Goal: Transaction & Acquisition: Book appointment/travel/reservation

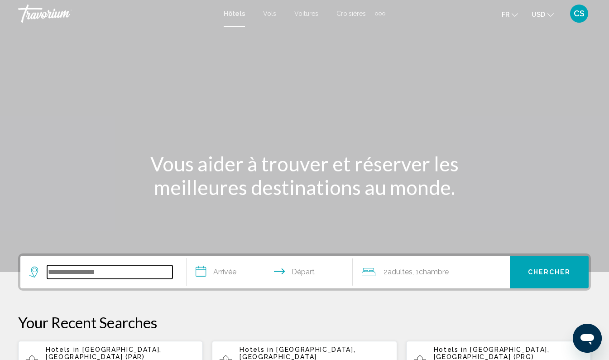
click at [127, 270] on input "Search widget" at bounding box center [110, 272] width 126 height 14
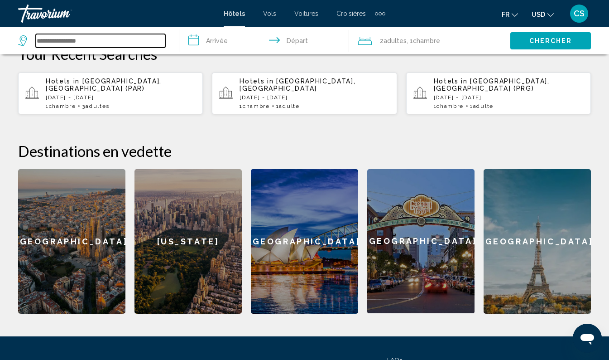
scroll to position [269, 0]
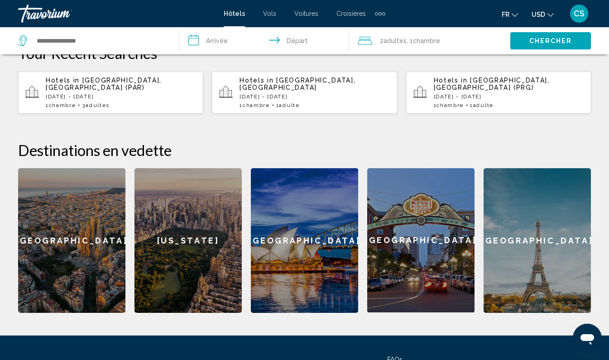
click at [92, 266] on div "Barcelona" at bounding box center [71, 240] width 107 height 145
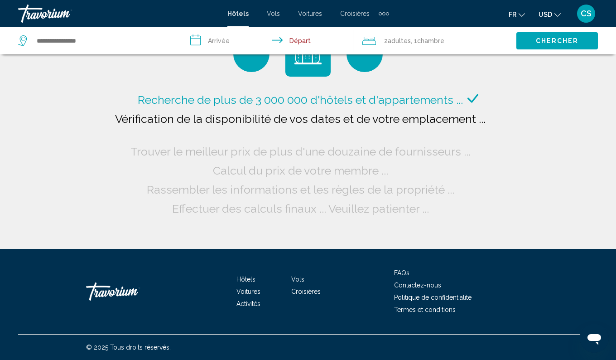
click at [558, 13] on icon "Change currency" at bounding box center [558, 15] width 6 height 6
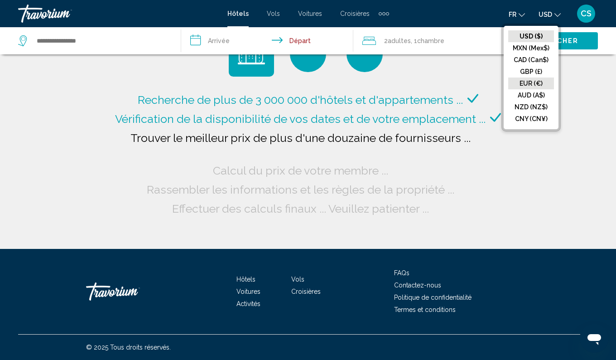
click at [544, 85] on button "EUR (€)" at bounding box center [531, 83] width 46 height 12
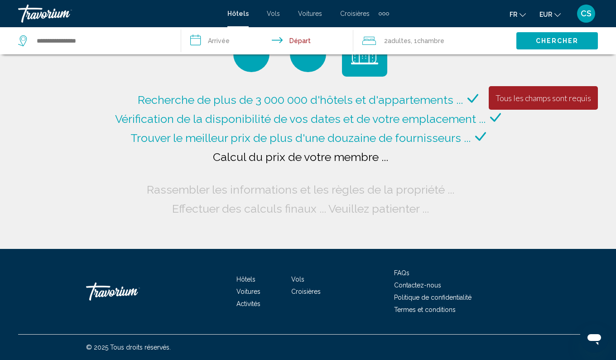
click at [219, 45] on input "**********" at bounding box center [269, 42] width 176 height 30
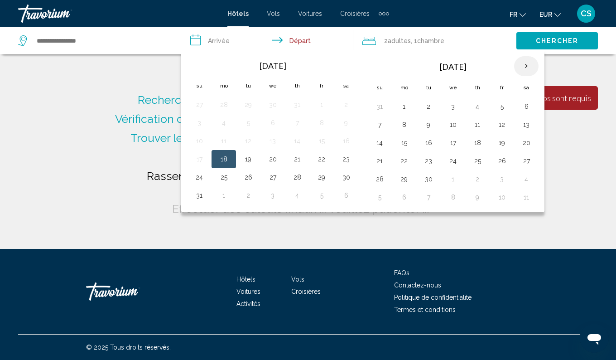
click at [529, 68] on th "Next month" at bounding box center [526, 66] width 24 height 20
click at [532, 63] on th "Next month" at bounding box center [526, 66] width 24 height 20
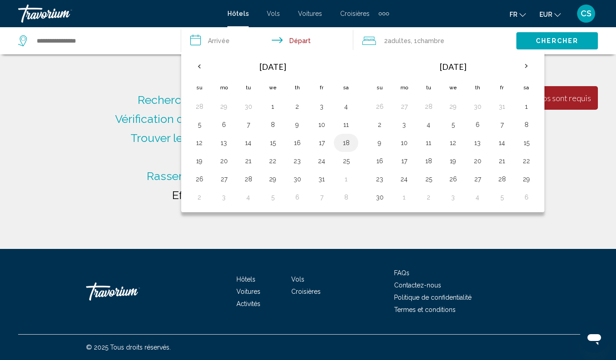
click at [349, 138] on button "18" at bounding box center [346, 142] width 14 height 13
type input "**********"
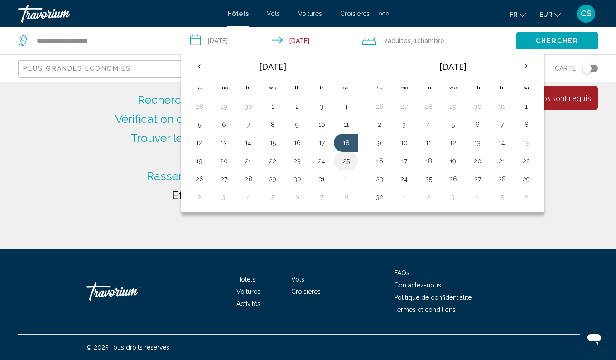
click at [346, 164] on button "25" at bounding box center [346, 161] width 14 height 13
type input "**********"
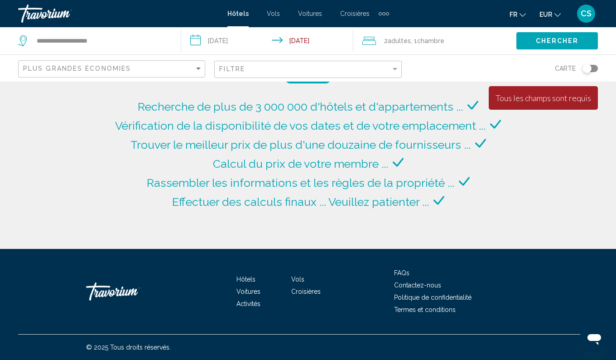
click at [478, 39] on div "2 Adulte Adultes , 1 Chambre pièces" at bounding box center [439, 40] width 154 height 13
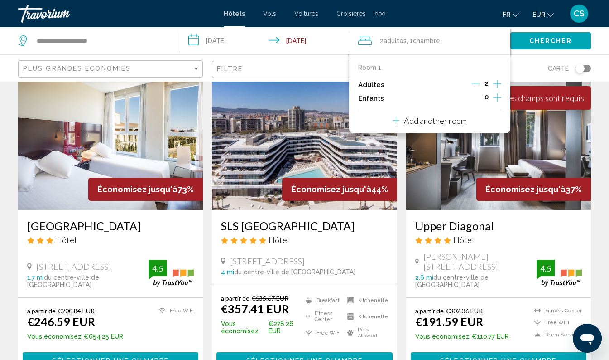
scroll to position [48, 0]
click at [267, 230] on h3 "SLS Barcelona" at bounding box center [304, 226] width 167 height 14
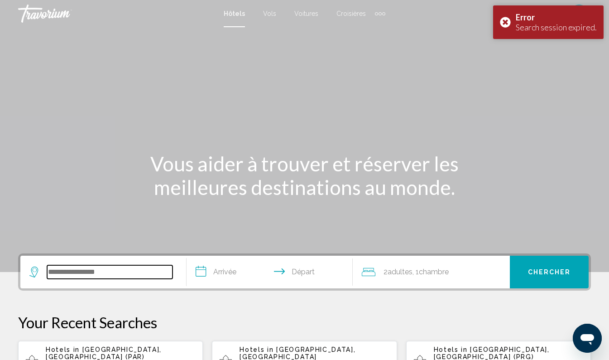
click at [152, 275] on input "Search widget" at bounding box center [110, 272] width 126 height 14
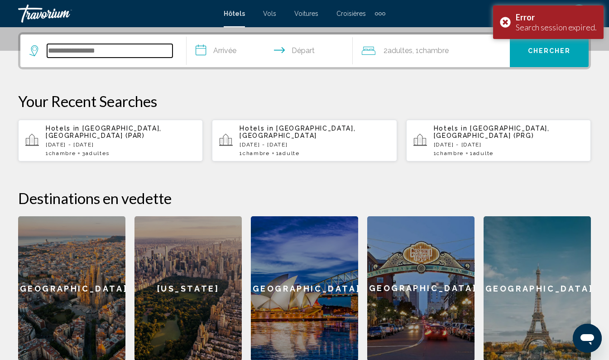
scroll to position [224, 0]
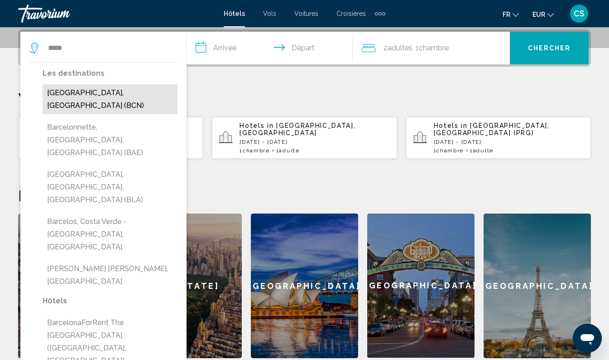
click at [130, 97] on button "Barcelona, Spain (BCN)" at bounding box center [110, 99] width 135 height 30
type input "**********"
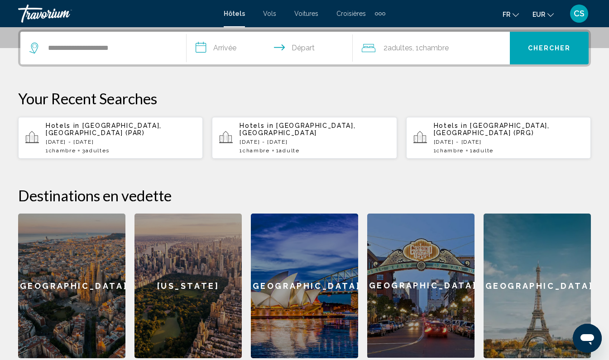
click at [237, 48] on input "**********" at bounding box center [272, 49] width 170 height 35
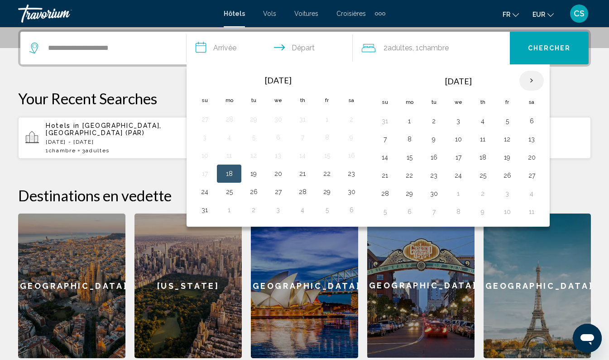
click at [537, 78] on th "Next month" at bounding box center [532, 81] width 24 height 20
click at [540, 78] on th "Next month" at bounding box center [532, 81] width 24 height 20
click at [350, 155] on button "18" at bounding box center [351, 157] width 14 height 13
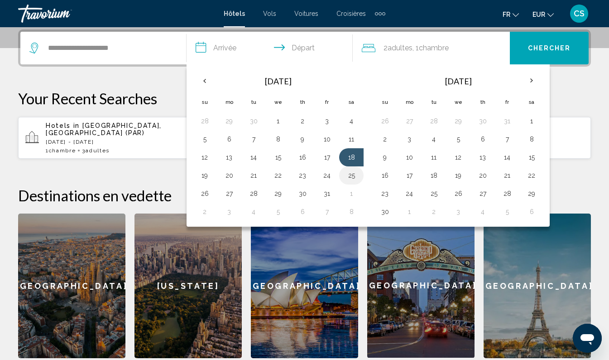
click at [355, 177] on button "25" at bounding box center [351, 175] width 14 height 13
type input "**********"
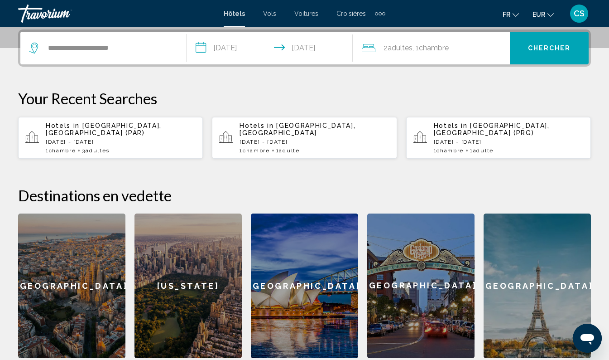
click at [467, 41] on div "2 Adulte Adultes , 1 Chambre pièces" at bounding box center [436, 48] width 148 height 33
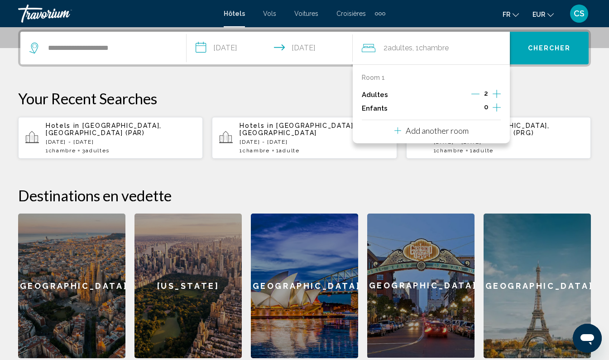
click at [498, 104] on icon "Increment children" at bounding box center [497, 107] width 8 height 11
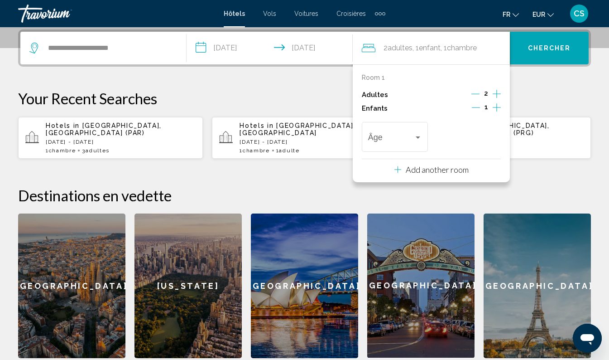
click at [498, 104] on icon "Increment children" at bounding box center [497, 107] width 8 height 11
click at [406, 137] on span "Travelers: 2 adults, 2 children" at bounding box center [391, 139] width 46 height 9
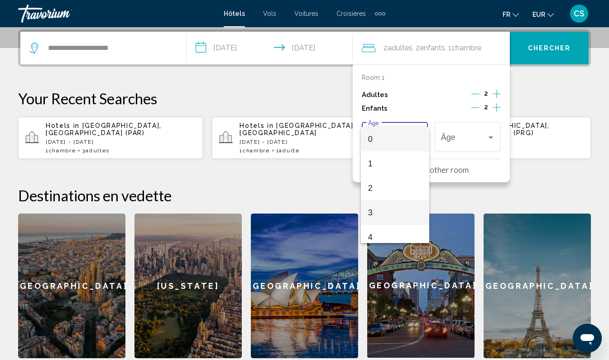
click at [387, 208] on span "3" at bounding box center [395, 212] width 54 height 24
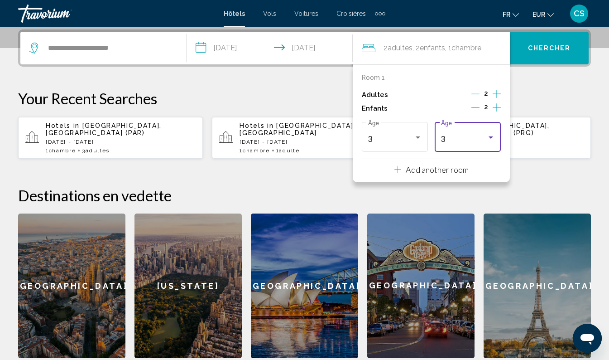
click at [474, 137] on div "3" at bounding box center [464, 139] width 46 height 9
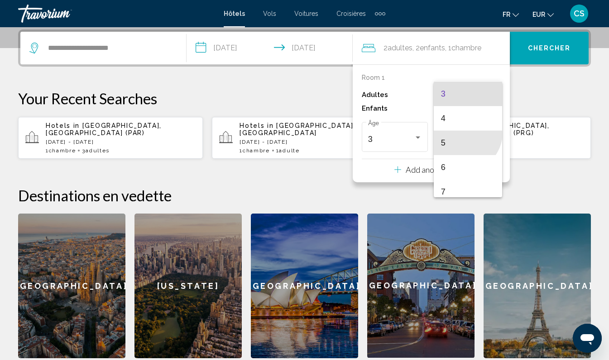
scroll to position [117, 0]
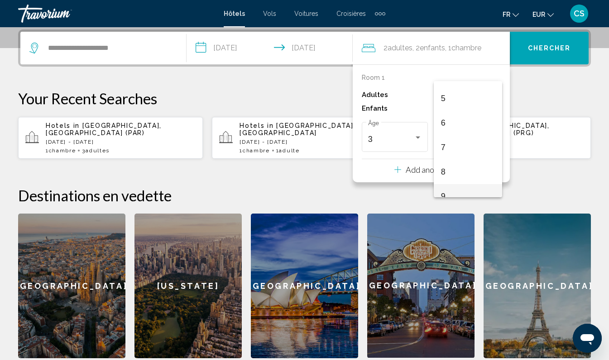
click at [452, 191] on span "9" at bounding box center [468, 196] width 54 height 24
click at [558, 55] on button "Chercher" at bounding box center [549, 48] width 79 height 33
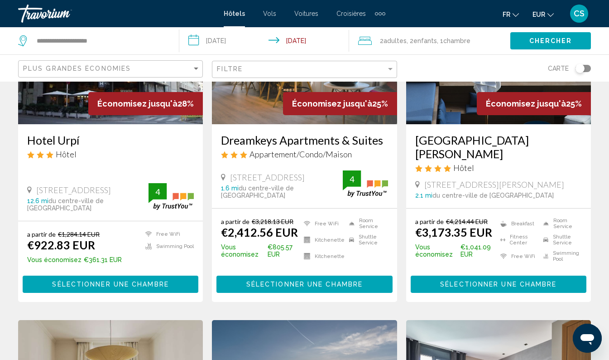
scroll to position [841, 0]
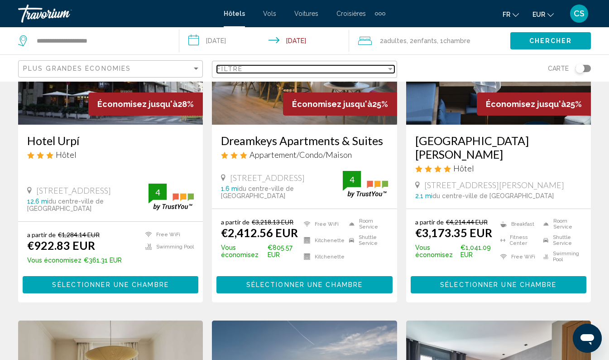
click at [291, 65] on div "Filtre" at bounding box center [301, 68] width 169 height 7
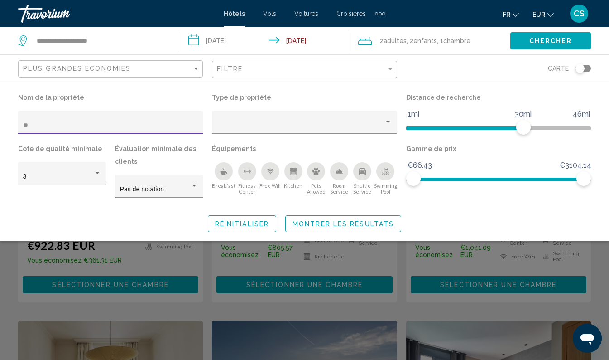
type input "***"
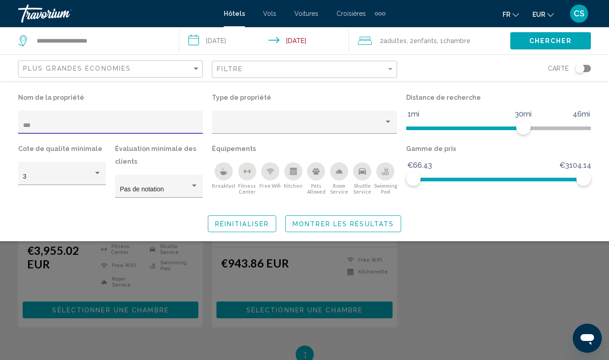
click at [333, 222] on span "Montrer les résultats" at bounding box center [343, 223] width 101 height 7
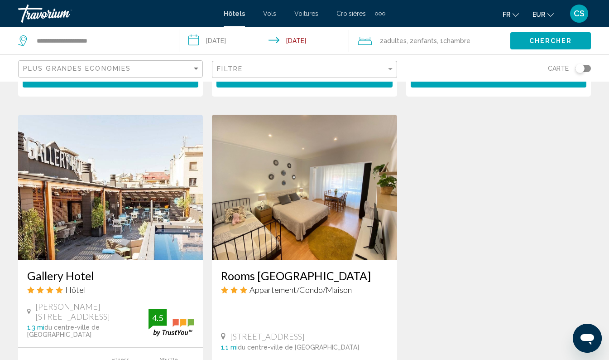
scroll to position [725, 0]
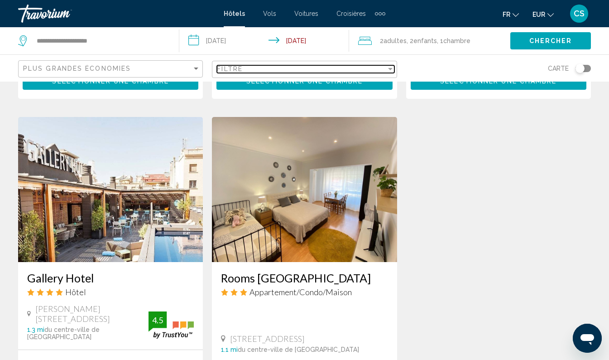
click at [261, 70] on div "Filtre" at bounding box center [301, 68] width 169 height 7
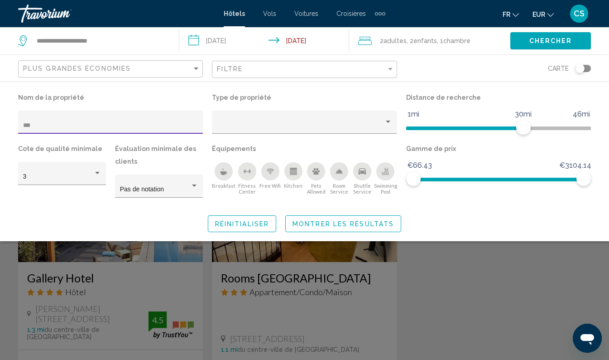
click at [108, 126] on input "***" at bounding box center [110, 125] width 175 height 7
type input "*"
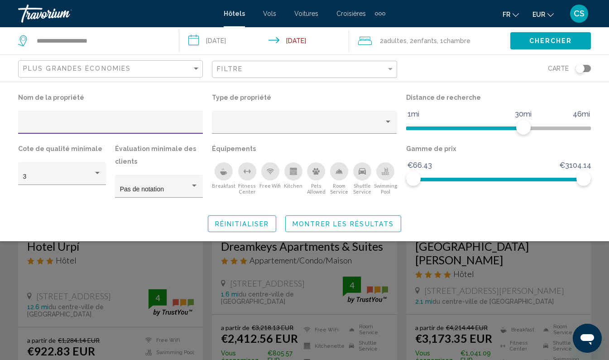
scroll to position [727, 0]
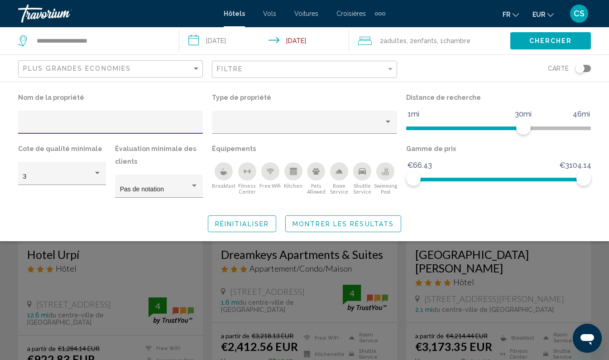
click at [386, 223] on span "Montrer les résultats" at bounding box center [343, 223] width 101 height 7
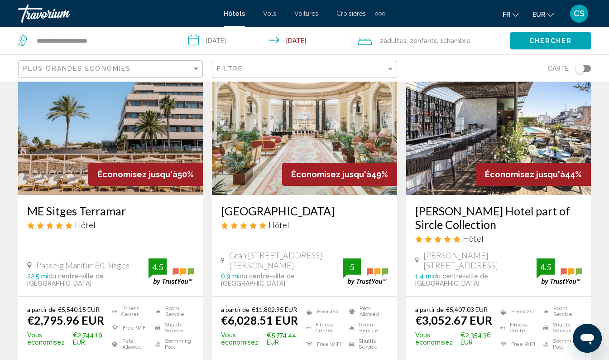
scroll to position [48, 0]
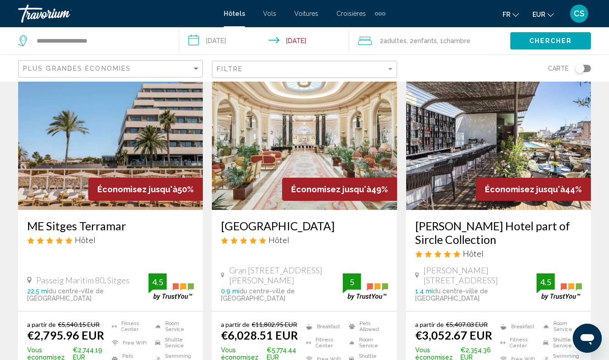
click at [493, 320] on div "a partir de €5,407.03 EUR €3,052.67 EUR" at bounding box center [456, 330] width 81 height 21
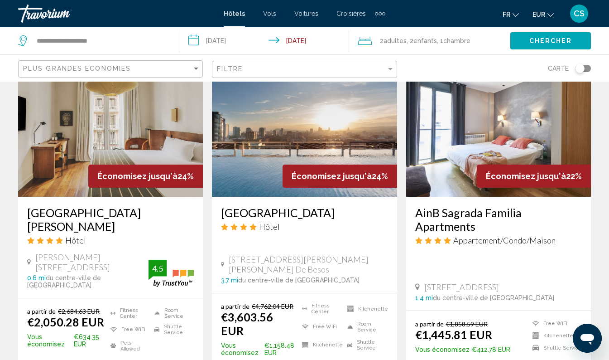
scroll to position [1100, 0]
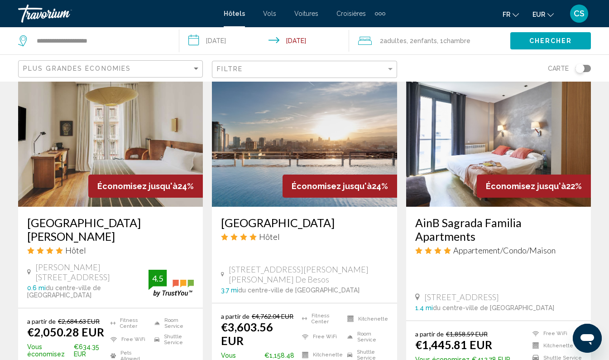
drag, startPoint x: 410, startPoint y: 215, endPoint x: 599, endPoint y: 212, distance: 189.4
drag, startPoint x: 599, startPoint y: 212, endPoint x: 575, endPoint y: 209, distance: 24.6
copy h3 "AinB Sagrada Familia Apartments"
click at [233, 39] on input "**********" at bounding box center [266, 42] width 174 height 30
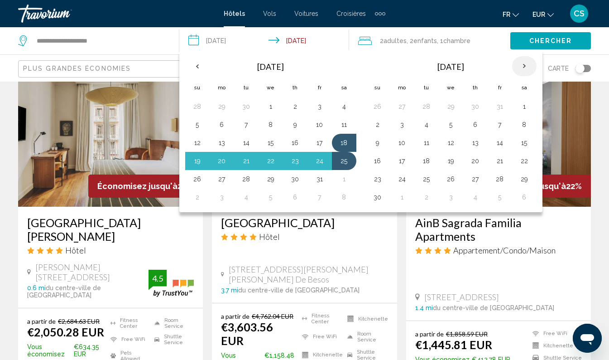
click at [527, 65] on th "Next month" at bounding box center [524, 66] width 24 height 20
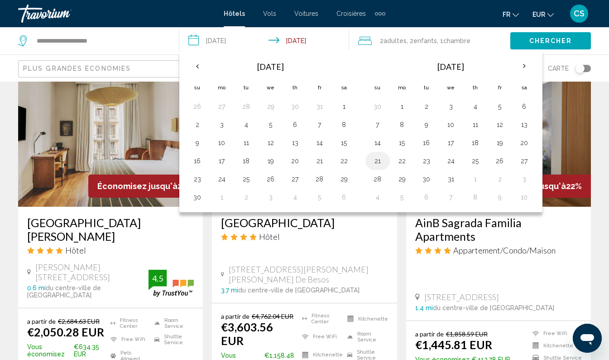
click at [378, 163] on button "21" at bounding box center [378, 161] width 14 height 13
click at [378, 179] on button "28" at bounding box center [378, 179] width 14 height 13
type input "**********"
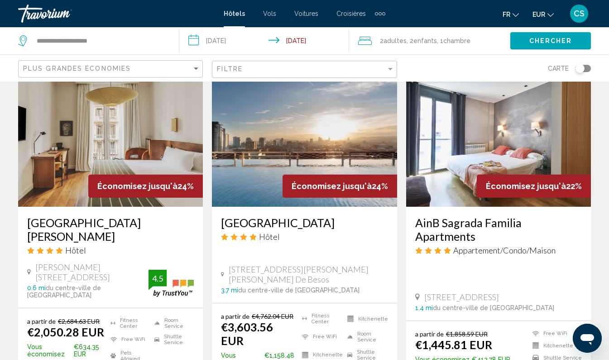
click at [555, 41] on span "Chercher" at bounding box center [551, 41] width 43 height 7
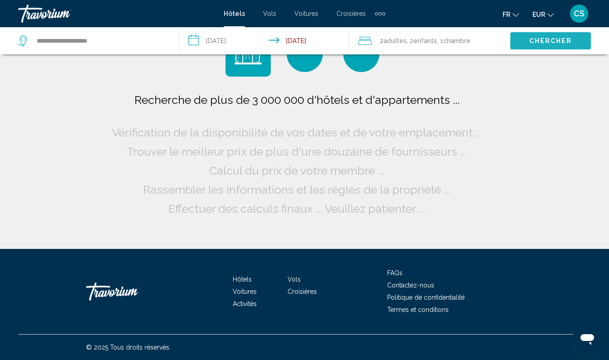
scroll to position [0, 0]
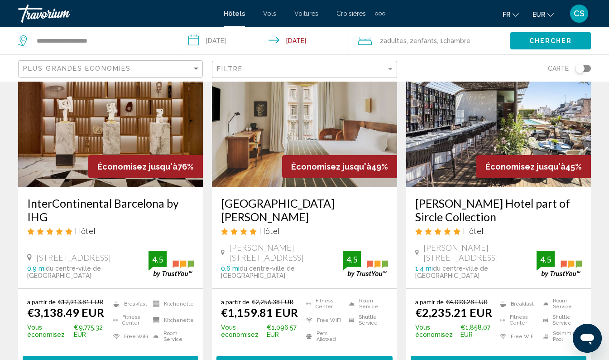
scroll to position [69, 0]
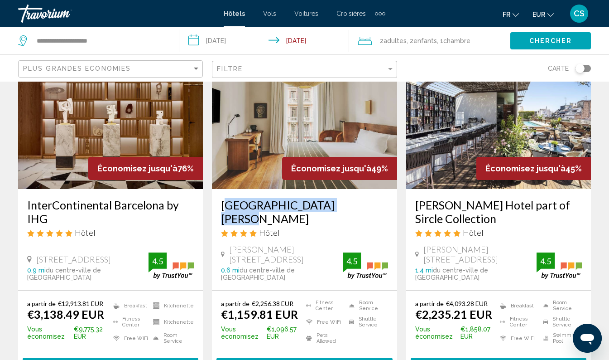
drag, startPoint x: 214, startPoint y: 203, endPoint x: 365, endPoint y: 207, distance: 150.9
click at [365, 207] on div "Hotel Regina Barcelona Hôtel Bergara 2 4, Barcelona 0.6 mi du centre-ville de B…" at bounding box center [304, 239] width 185 height 101
drag, startPoint x: 365, startPoint y: 207, endPoint x: 330, endPoint y: 204, distance: 35.0
copy h3 "Hotel Regina Barcelona"
click at [284, 209] on h3 "Hotel Regina Barcelona" at bounding box center [304, 211] width 167 height 27
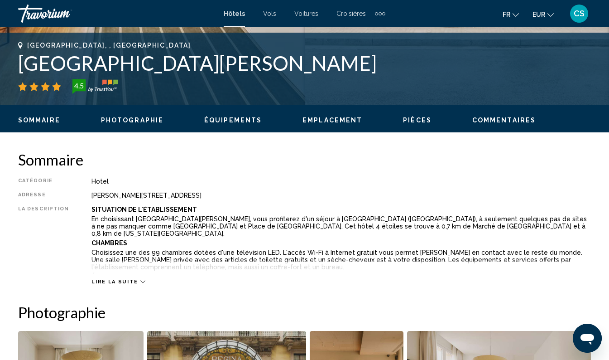
scroll to position [353, 0]
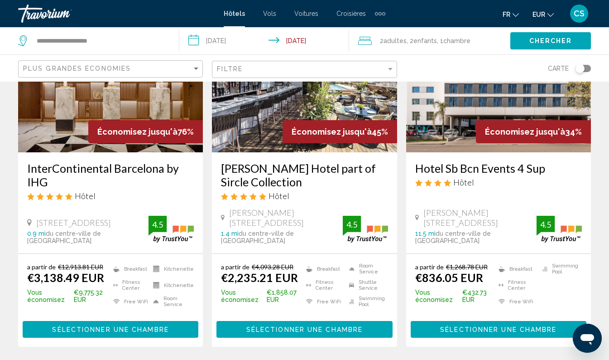
scroll to position [106, 0]
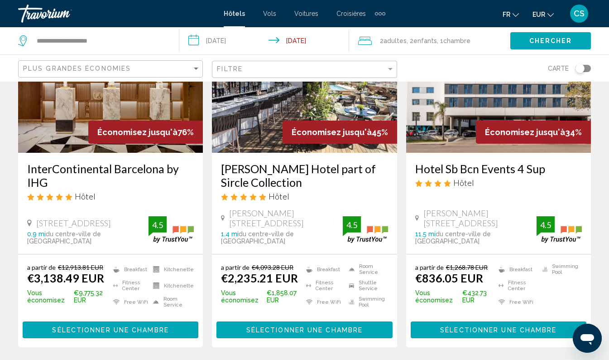
drag, startPoint x: 412, startPoint y: 169, endPoint x: 555, endPoint y: 166, distance: 142.8
click at [555, 166] on div "Hotel Sb Bcn Events 4 Sup Hôtel Ronda De Can Rabada 22 24, Castelldefels 11.5 m…" at bounding box center [498, 203] width 185 height 101
drag, startPoint x: 555, startPoint y: 166, endPoint x: 501, endPoint y: 169, distance: 54.4
copy h3 "Hotel Sb Bcn Events 4 Sup"
click at [486, 166] on h3 "Hotel Sb Bcn Events 4 Sup" at bounding box center [499, 169] width 167 height 14
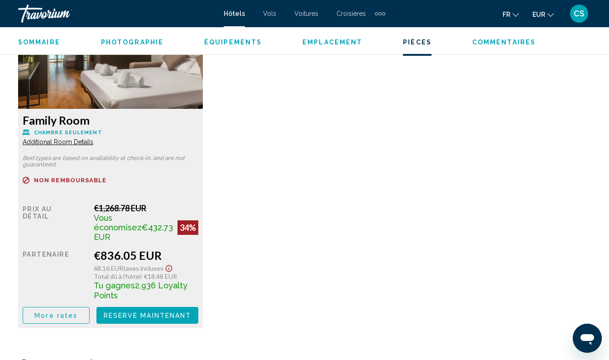
scroll to position [1452, 0]
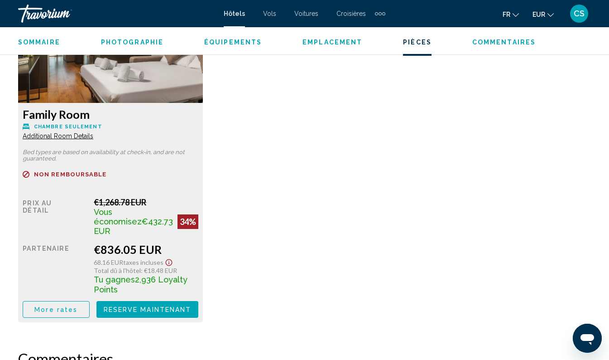
click at [73, 306] on span "More rates" at bounding box center [55, 309] width 43 height 7
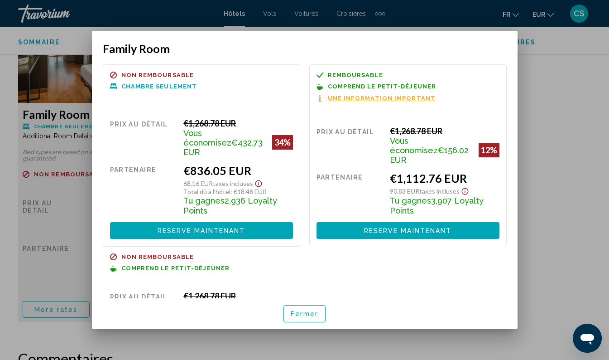
click at [573, 78] on div at bounding box center [304, 180] width 609 height 360
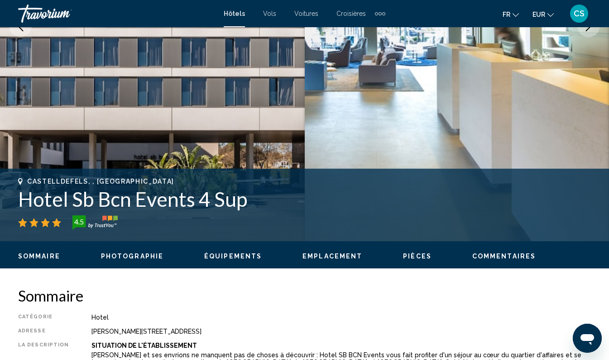
scroll to position [198, 0]
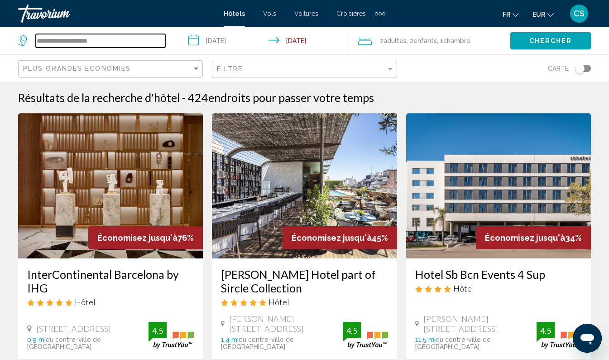
click at [119, 42] on input "**********" at bounding box center [101, 41] width 130 height 14
type input "*"
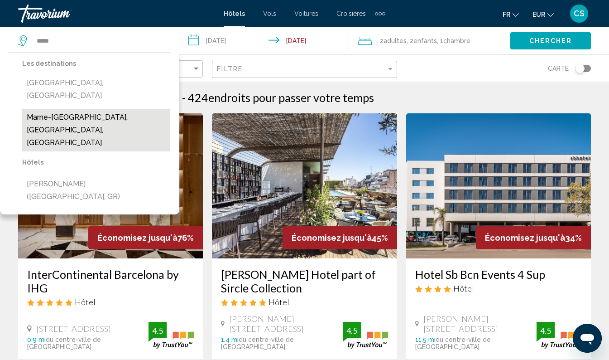
click at [101, 109] on button "Marne-La-Vallee, Seine-Et-Marne, France" at bounding box center [96, 130] width 148 height 43
type input "**********"
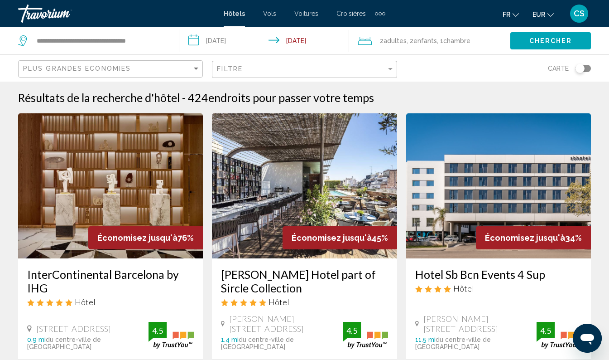
click at [216, 48] on input "**********" at bounding box center [266, 42] width 174 height 30
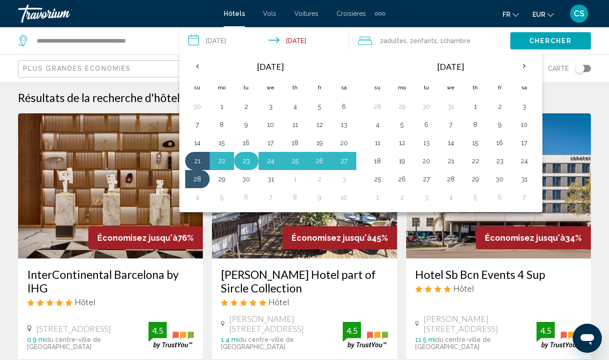
click at [248, 162] on button "23" at bounding box center [246, 161] width 14 height 13
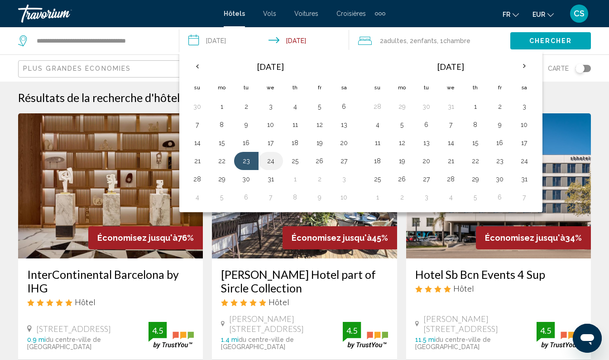
click at [273, 163] on button "24" at bounding box center [271, 161] width 14 height 13
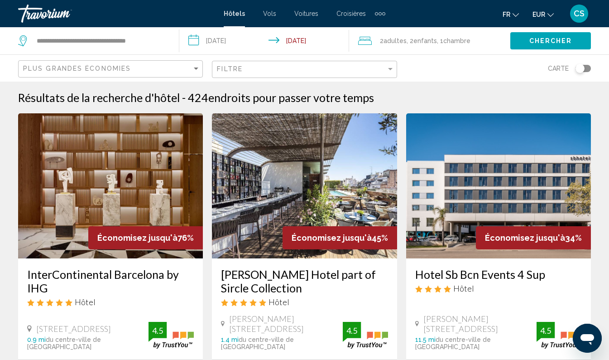
click at [226, 40] on input "**********" at bounding box center [266, 42] width 174 height 30
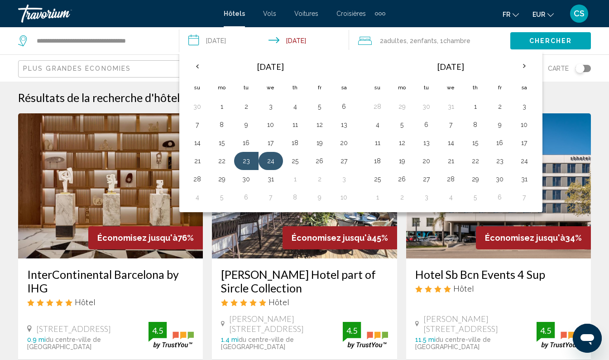
click at [272, 156] on button "24" at bounding box center [271, 161] width 14 height 13
click at [323, 161] on button "26" at bounding box center [320, 161] width 14 height 13
type input "**********"
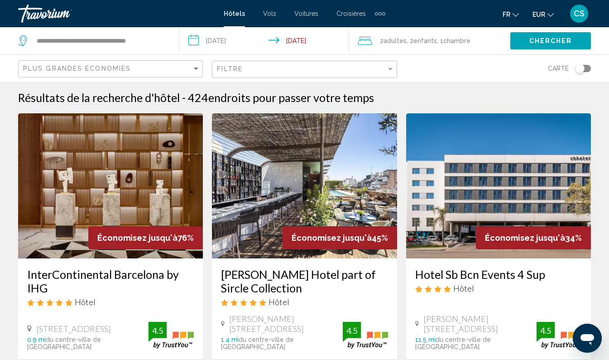
click at [550, 39] on span "Chercher" at bounding box center [551, 41] width 43 height 7
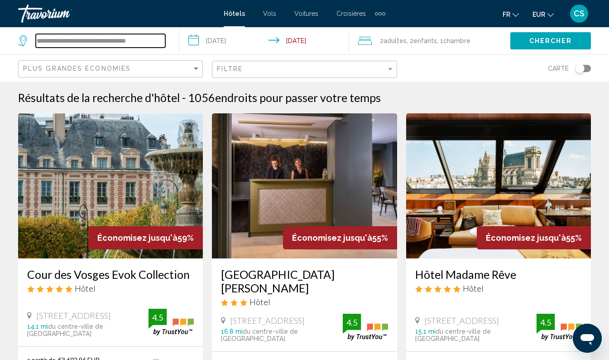
click at [153, 37] on input "**********" at bounding box center [101, 41] width 130 height 14
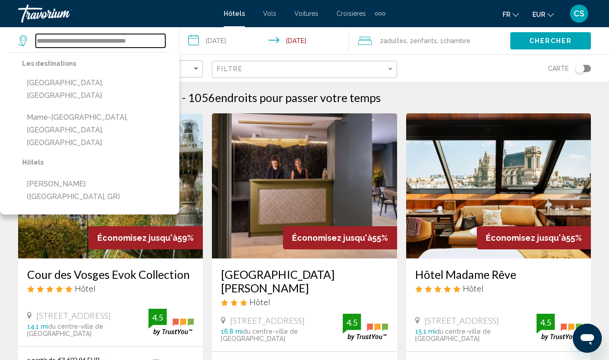
click at [161, 40] on input "**********" at bounding box center [101, 41] width 130 height 14
type input "*"
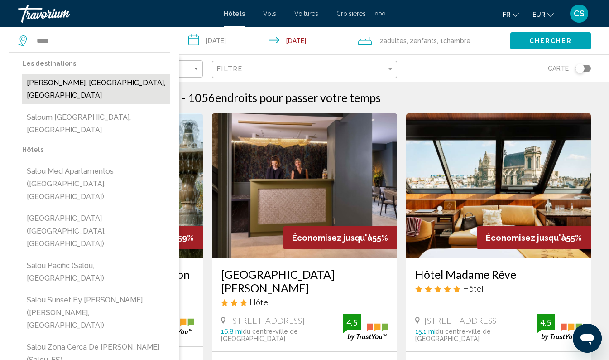
click at [125, 86] on button "Salou, Costa Daurada, Spain" at bounding box center [96, 89] width 148 height 30
type input "**********"
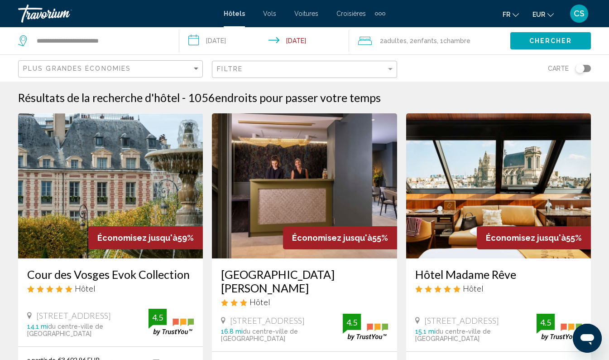
click at [229, 41] on input "**********" at bounding box center [266, 42] width 174 height 30
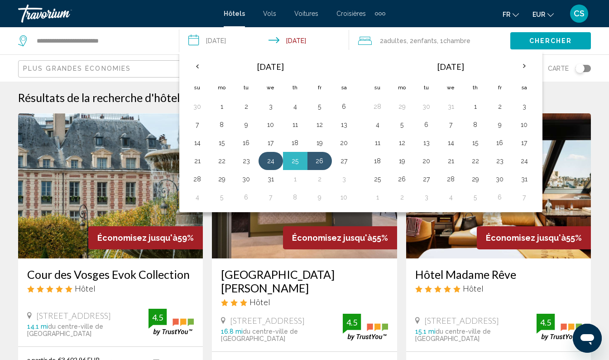
click at [269, 162] on button "24" at bounding box center [271, 161] width 14 height 13
click at [350, 157] on button "27" at bounding box center [344, 161] width 14 height 13
type input "**********"
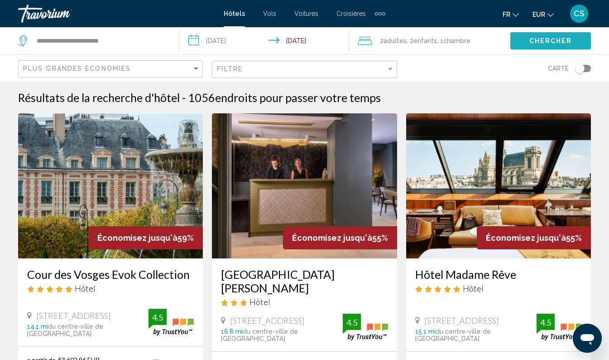
click at [563, 35] on button "Chercher" at bounding box center [551, 40] width 81 height 17
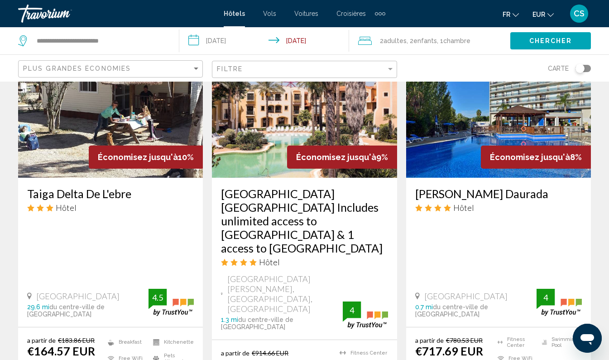
scroll to position [418, 0]
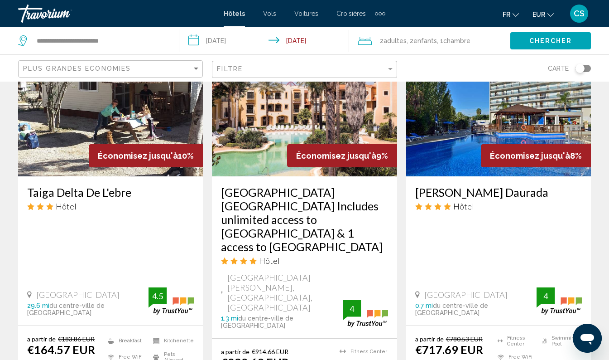
click at [292, 229] on h3 "[GEOGRAPHIC_DATA] [GEOGRAPHIC_DATA] Includes unlimited access to [GEOGRAPHIC_DA…" at bounding box center [304, 219] width 167 height 68
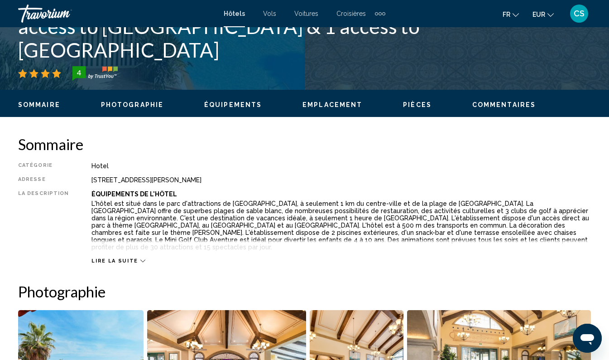
scroll to position [365, 0]
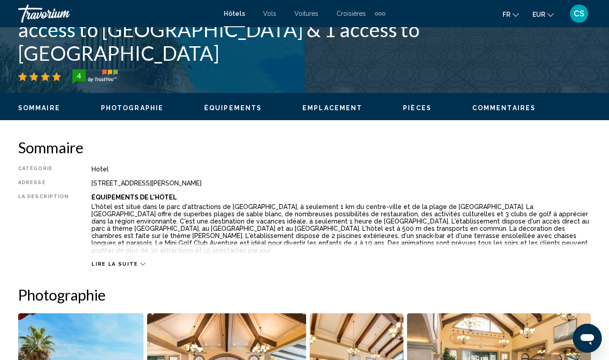
click at [140, 261] on icon "Main content" at bounding box center [142, 263] width 5 height 5
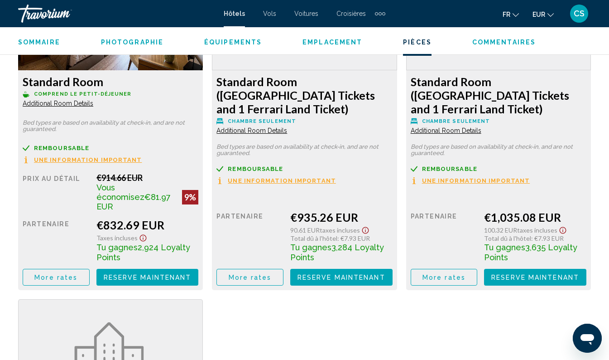
scroll to position [1475, 0]
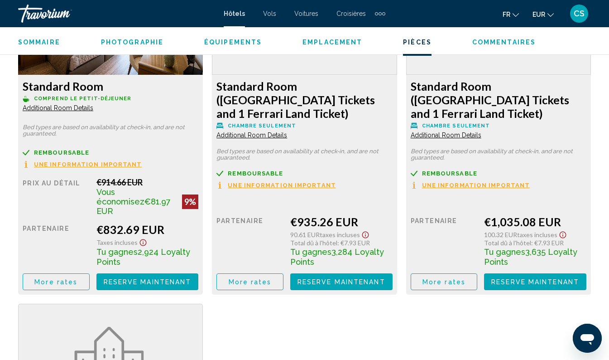
click at [93, 111] on span "Additional Room Details" at bounding box center [58, 107] width 71 height 7
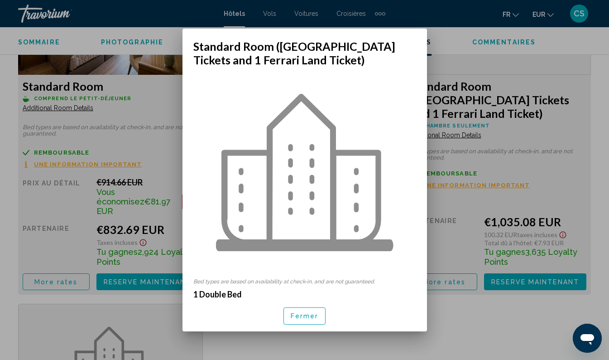
click at [445, 126] on div at bounding box center [304, 180] width 609 height 360
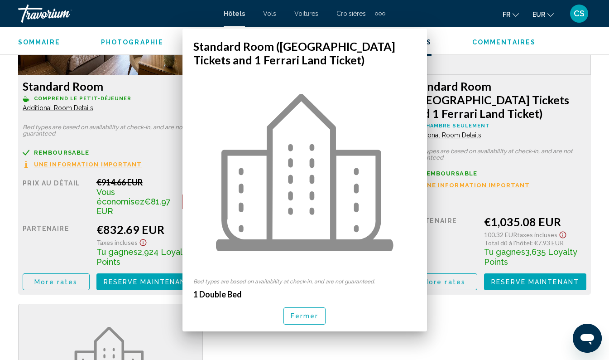
scroll to position [1475, 0]
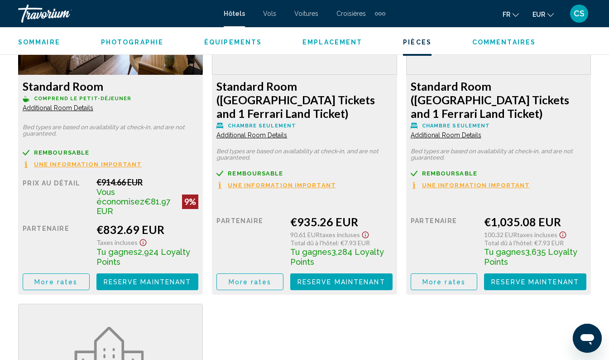
click at [93, 111] on span "Additional Room Details" at bounding box center [58, 107] width 71 height 7
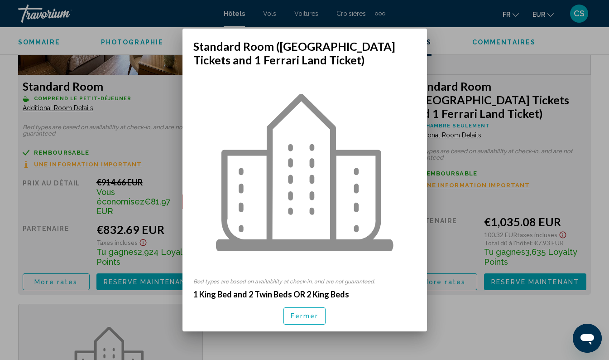
scroll to position [0, 0]
click at [448, 152] on div at bounding box center [304, 180] width 609 height 360
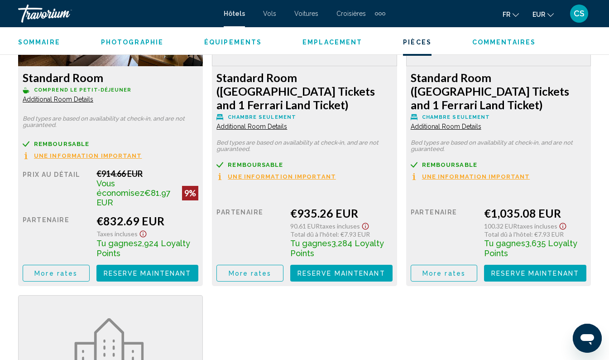
scroll to position [1487, 0]
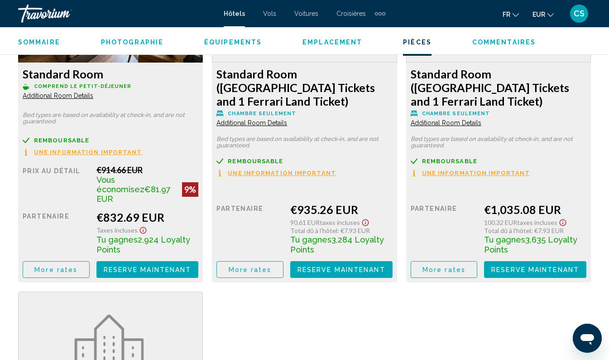
click at [142, 150] on span "Une information important" at bounding box center [88, 152] width 108 height 6
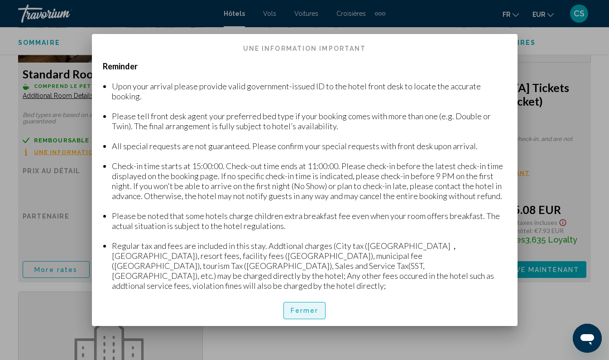
click at [303, 308] on span "Fermer" at bounding box center [305, 310] width 28 height 7
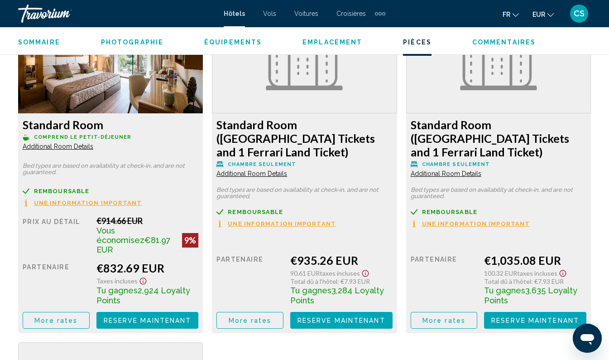
scroll to position [1437, 0]
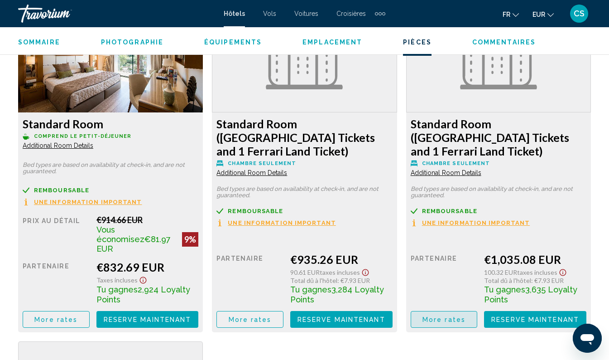
click at [77, 316] on span "More rates" at bounding box center [55, 319] width 43 height 7
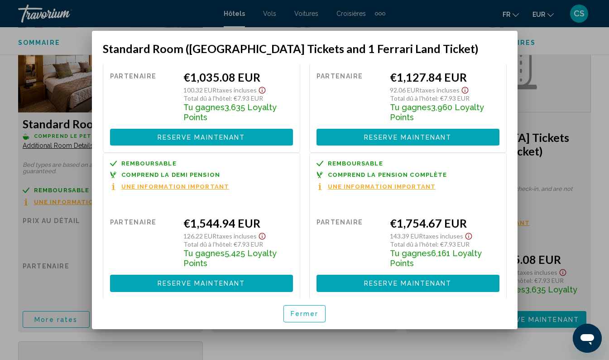
scroll to position [67, 0]
click at [547, 74] on div at bounding box center [304, 180] width 609 height 360
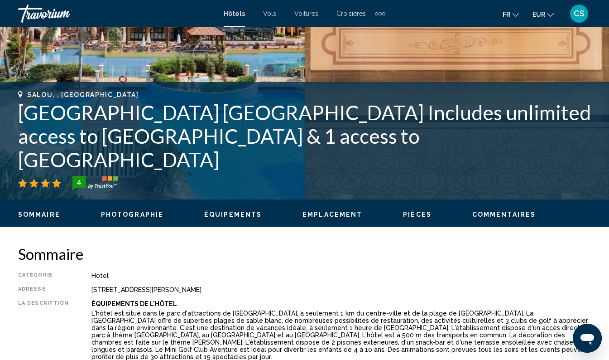
scroll to position [260, 0]
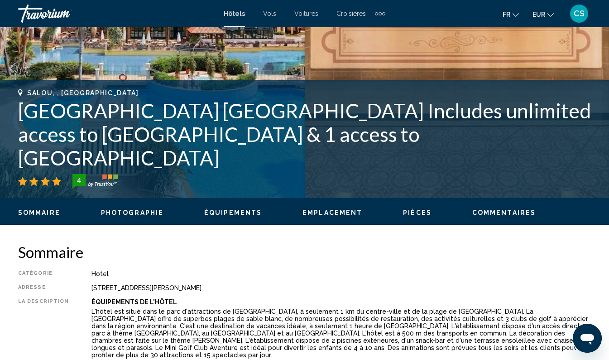
drag, startPoint x: 12, startPoint y: 136, endPoint x: 311, endPoint y: 137, distance: 299.1
click at [311, 137] on div "Salou, , Spain PortAventura Hotel PortAventura Includes unlimited access to Por…" at bounding box center [304, 138] width 609 height 99
drag, startPoint x: 311, startPoint y: 137, endPoint x: 306, endPoint y: 136, distance: 5.1
copy h1 "PortAventura Hotel PortAventura"
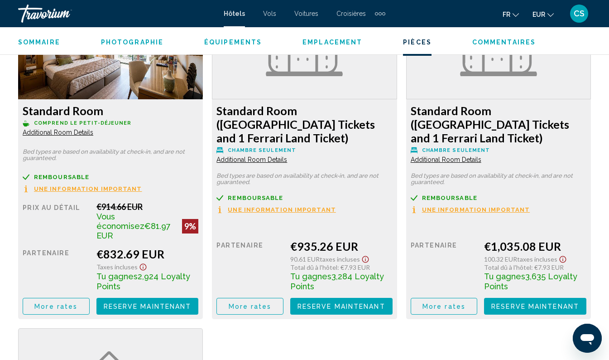
scroll to position [1450, 0]
click at [64, 298] on button "More rates" at bounding box center [56, 306] width 67 height 17
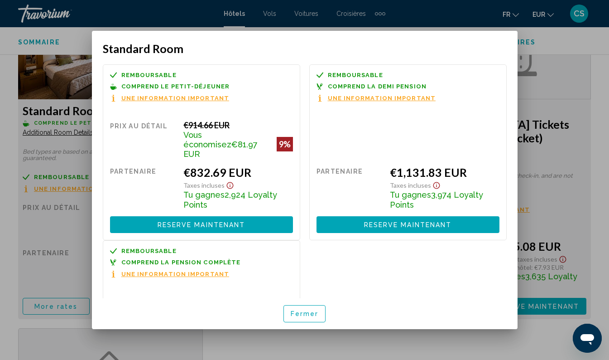
click at [558, 69] on div at bounding box center [304, 180] width 609 height 360
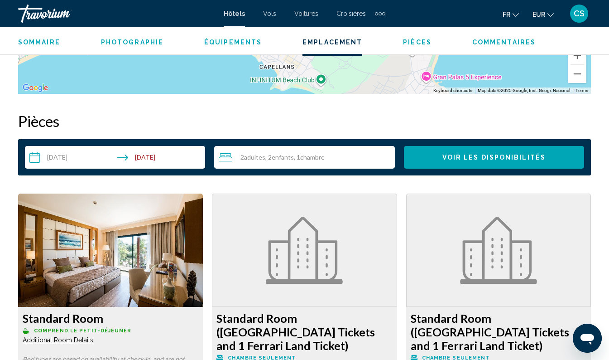
scroll to position [1224, 0]
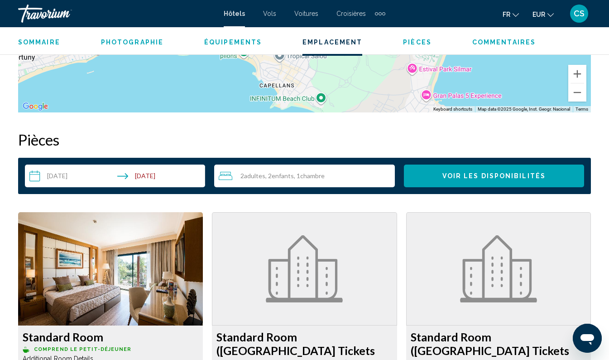
click at [106, 169] on input "**********" at bounding box center [117, 176] width 184 height 25
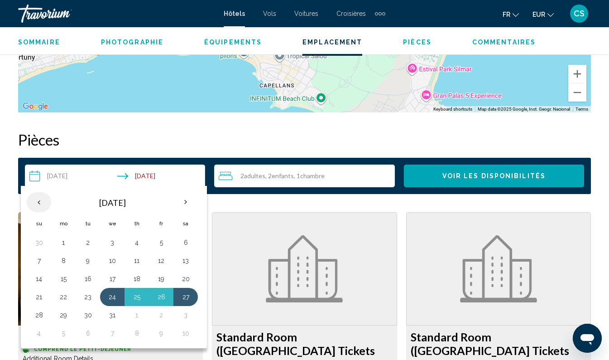
click at [45, 192] on th "Previous month" at bounding box center [39, 202] width 24 height 20
click at [39, 192] on th "Previous month" at bounding box center [39, 202] width 24 height 20
click at [163, 291] on button "24" at bounding box center [161, 296] width 14 height 13
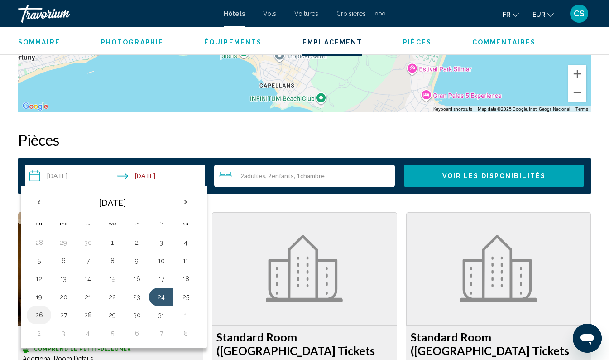
click at [39, 309] on button "26" at bounding box center [39, 315] width 14 height 13
type input "**********"
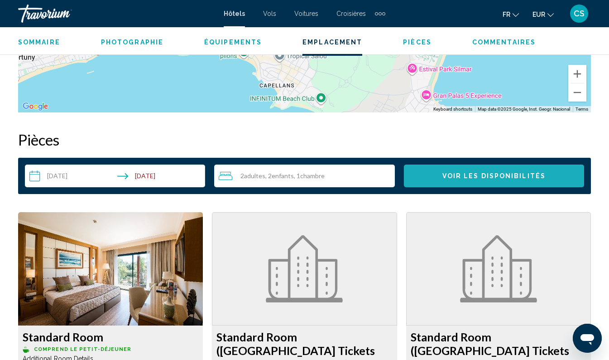
click at [485, 173] on span "Voir les disponibilités" at bounding box center [494, 176] width 103 height 7
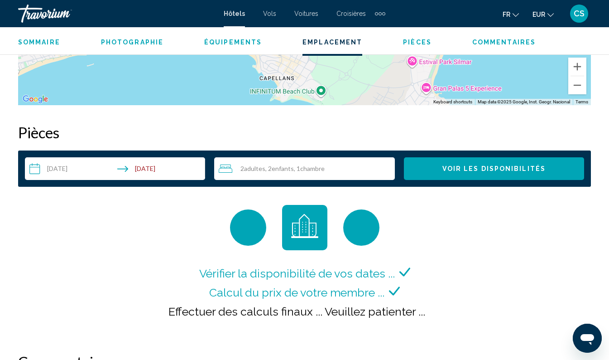
scroll to position [1231, 0]
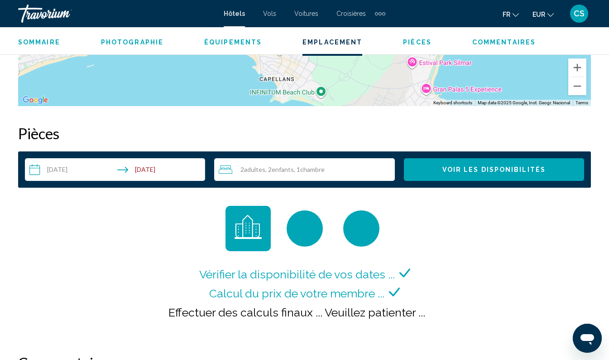
click at [464, 170] on button "Voir les disponibilités" at bounding box center [494, 169] width 180 height 23
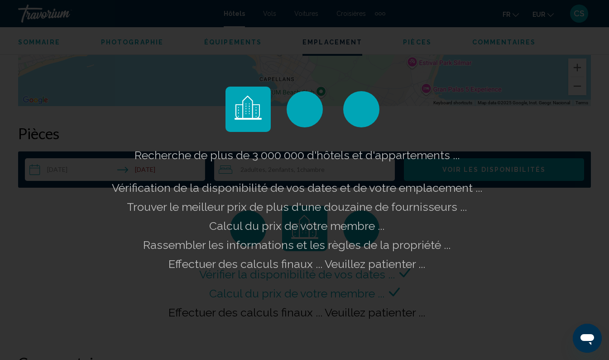
click at [488, 173] on div "Recherche de plus de 3 000 000 d'hôtels et d'appartements ... Vérification de l…" at bounding box center [305, 209] width 391 height 128
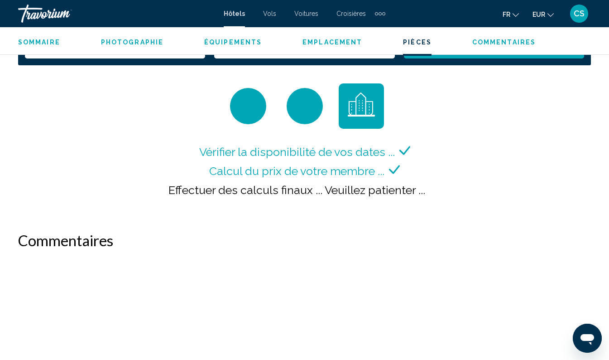
scroll to position [1356, 0]
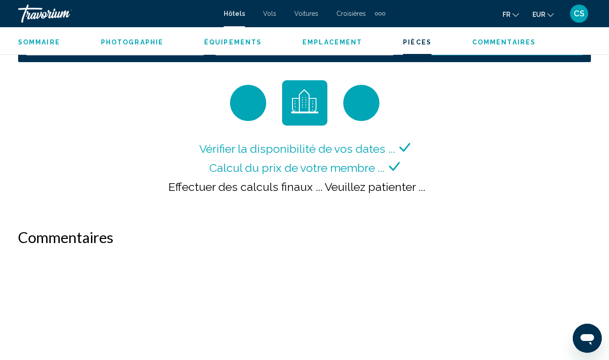
click at [347, 228] on h2 "Commentaires" at bounding box center [304, 237] width 573 height 18
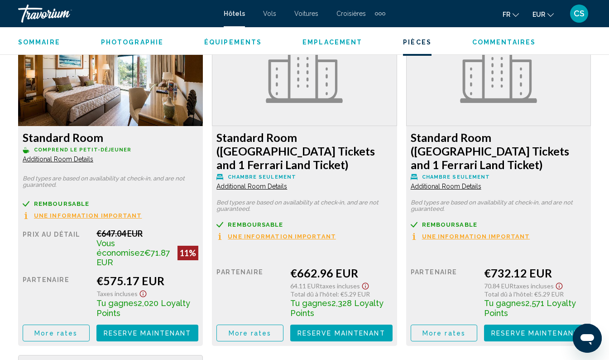
scroll to position [1421, 0]
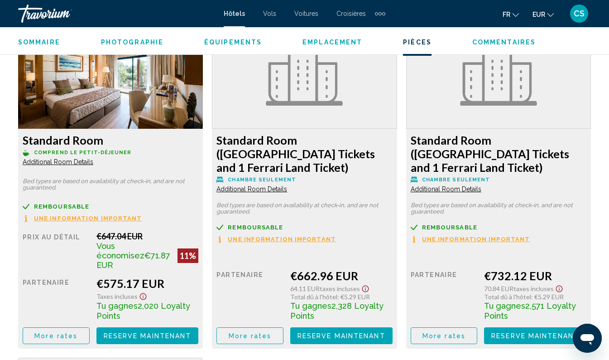
click at [65, 332] on span "More rates" at bounding box center [55, 335] width 43 height 7
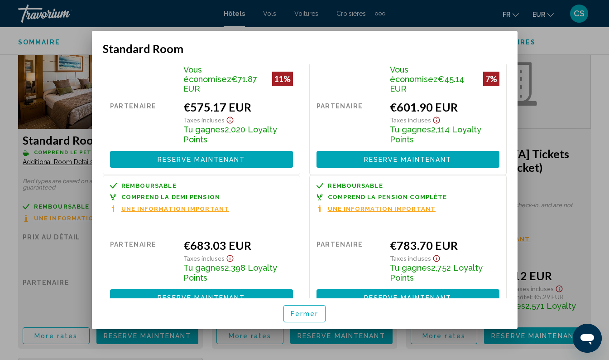
scroll to position [63, 0]
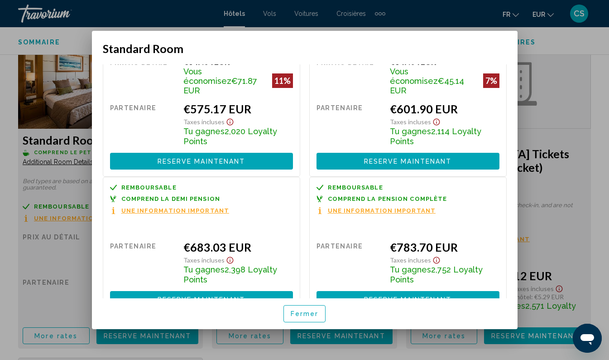
click at [555, 43] on div at bounding box center [304, 180] width 609 height 360
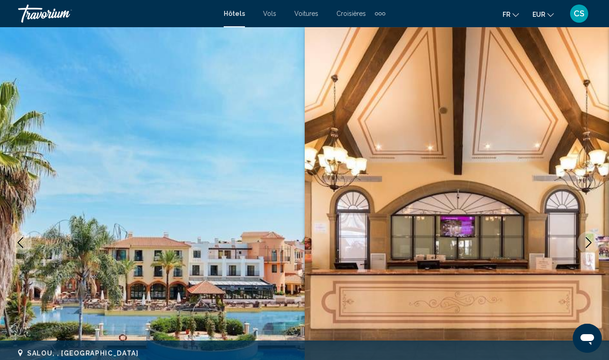
scroll to position [1421, 0]
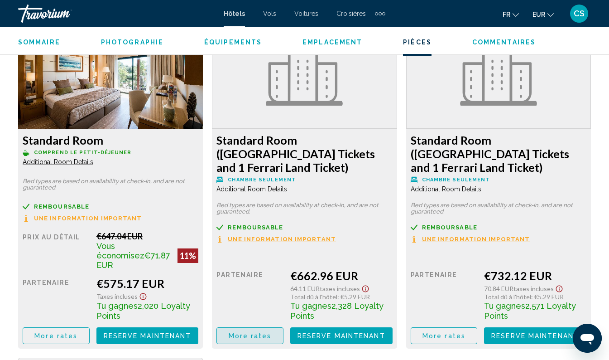
click at [250, 332] on span "More rates" at bounding box center [250, 335] width 43 height 7
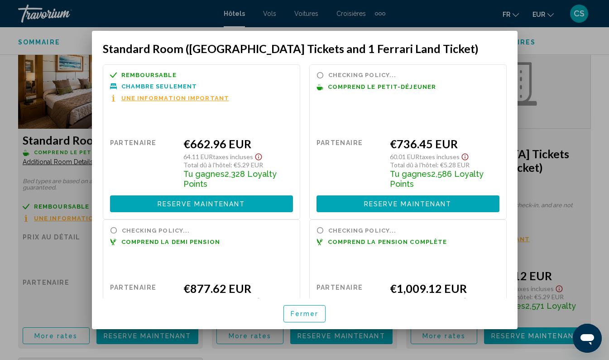
scroll to position [0, 0]
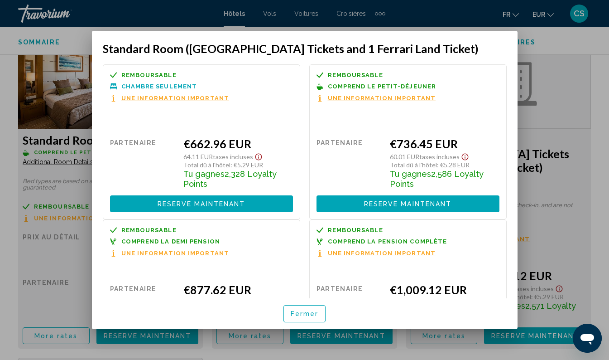
click at [556, 46] on div at bounding box center [304, 180] width 609 height 360
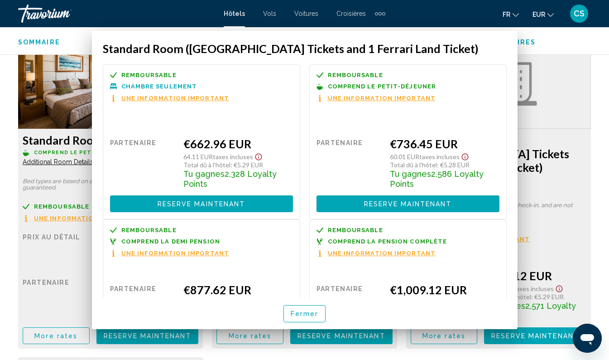
scroll to position [1421, 0]
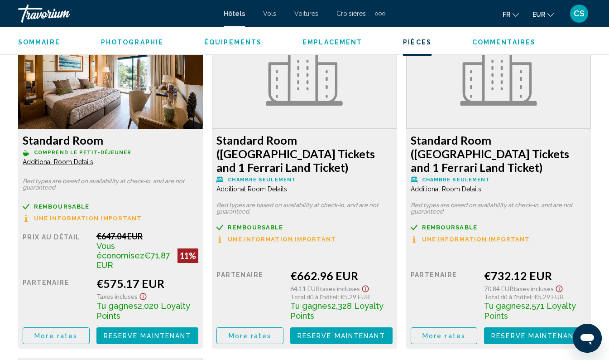
click at [63, 332] on span "More rates" at bounding box center [55, 335] width 43 height 7
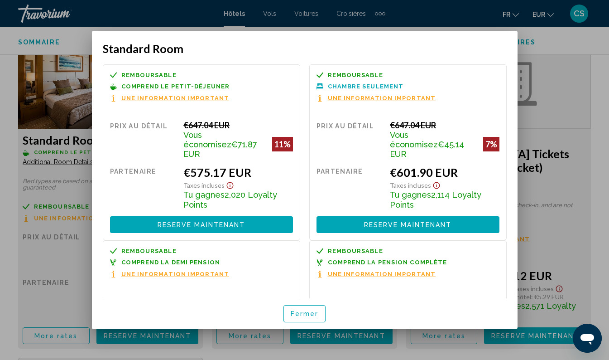
click at [570, 48] on div at bounding box center [304, 180] width 609 height 360
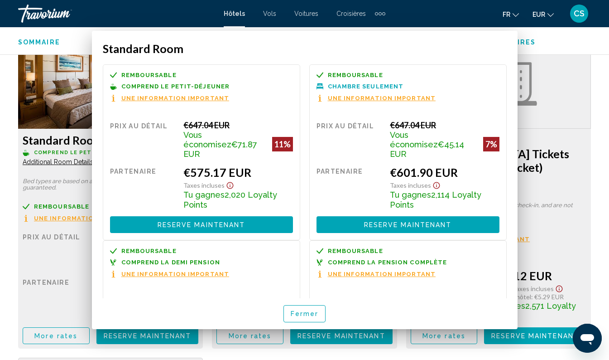
scroll to position [1421, 0]
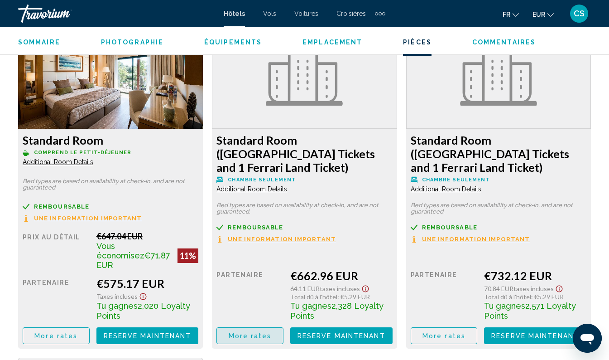
click at [77, 332] on span "More rates" at bounding box center [55, 335] width 43 height 7
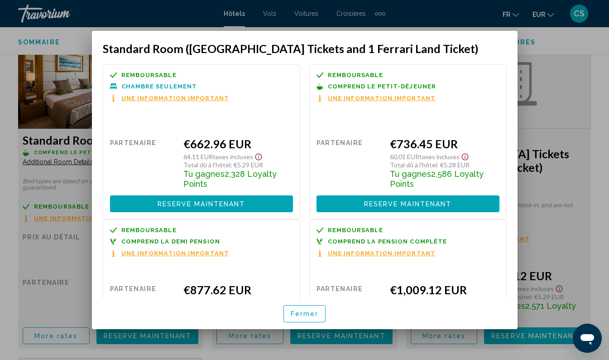
click at [566, 43] on div at bounding box center [304, 180] width 609 height 360
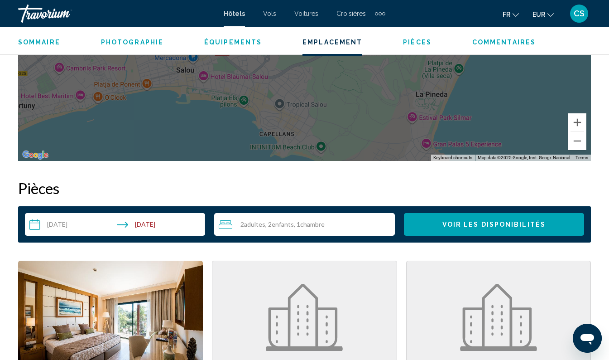
scroll to position [1175, 0]
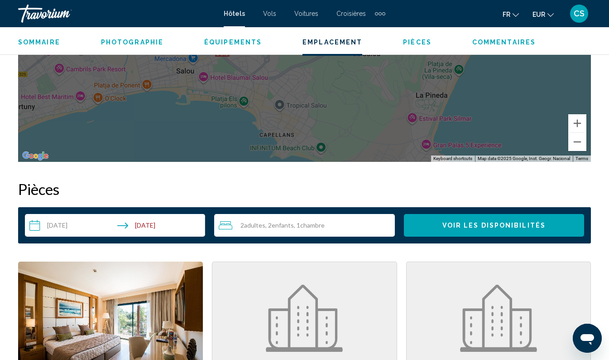
click at [77, 217] on input "**********" at bounding box center [117, 226] width 184 height 25
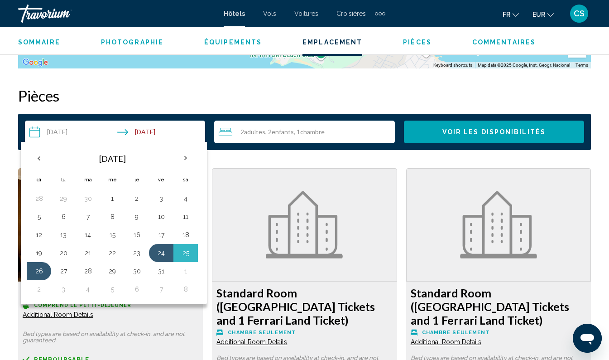
scroll to position [1272, 0]
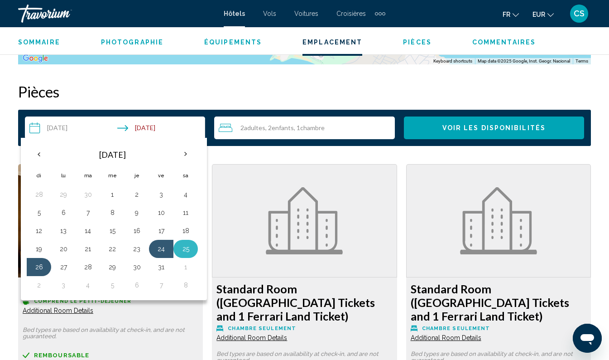
click at [191, 247] on button "25" at bounding box center [186, 248] width 14 height 13
click at [188, 261] on button "1" at bounding box center [186, 267] width 14 height 13
type input "**********"
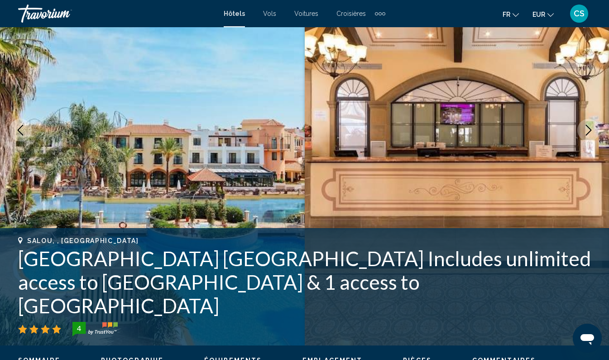
scroll to position [111, 0]
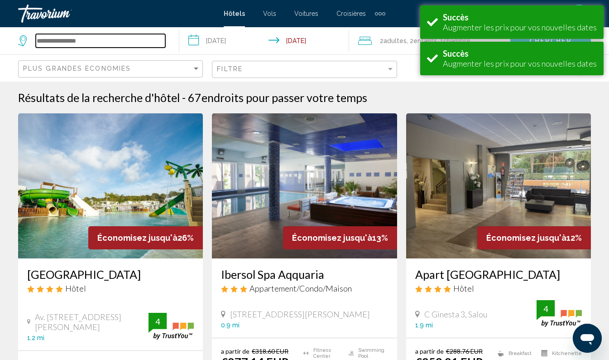
click at [98, 44] on input "Search widget" at bounding box center [101, 41] width 130 height 14
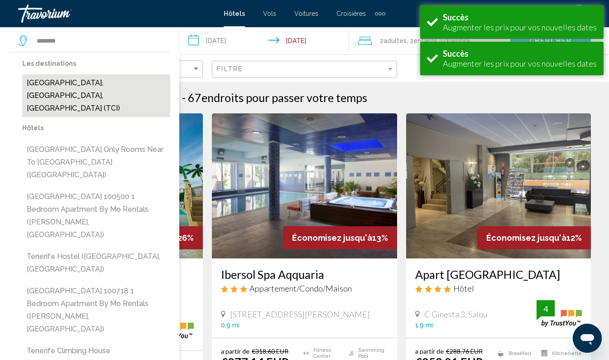
click at [124, 80] on button "[GEOGRAPHIC_DATA], [GEOGRAPHIC_DATA], [GEOGRAPHIC_DATA] (TCI)" at bounding box center [96, 95] width 148 height 43
type input "**********"
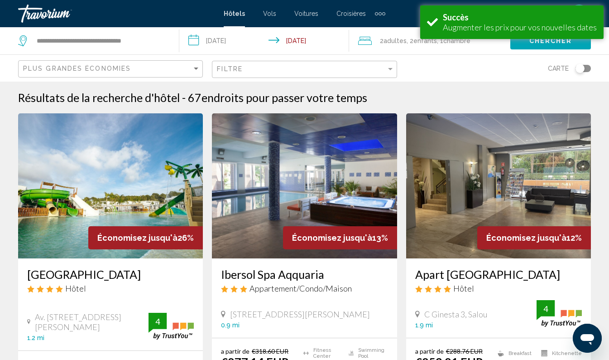
click at [238, 43] on input "**********" at bounding box center [266, 42] width 174 height 30
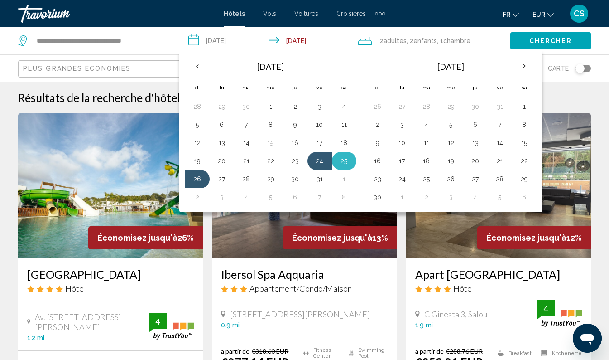
click at [348, 157] on button "25" at bounding box center [344, 161] width 14 height 13
click at [347, 175] on button "1" at bounding box center [344, 179] width 14 height 13
type input "**********"
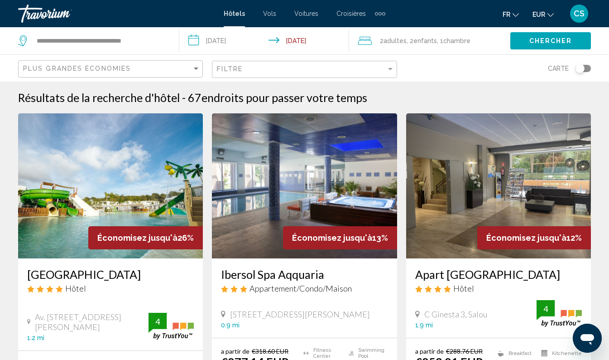
click at [540, 38] on span "Chercher" at bounding box center [551, 41] width 43 height 7
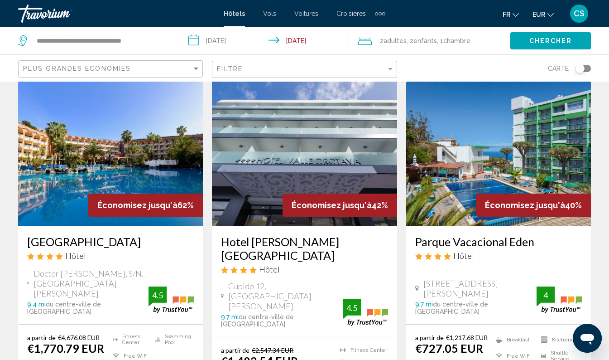
scroll to position [32, 0]
drag, startPoint x: 24, startPoint y: 242, endPoint x: 142, endPoint y: 241, distance: 118.3
click at [142, 241] on div "[GEOGRAPHIC_DATA] Hôtel [GEOGRAPHIC_DATA][PERSON_NAME], S/N, [GEOGRAPHIC_DATA][…" at bounding box center [110, 275] width 185 height 98
drag, startPoint x: 142, startPoint y: 241, endPoint x: 119, endPoint y: 243, distance: 22.8
copy h3 "[GEOGRAPHIC_DATA]"
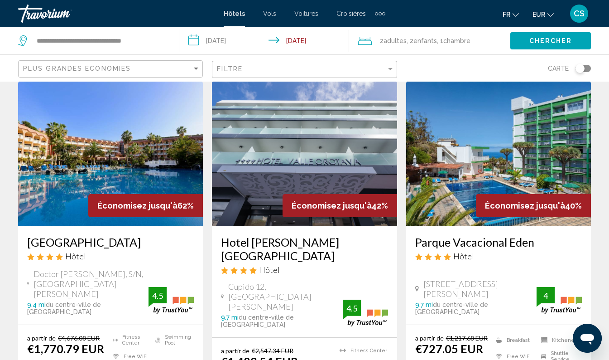
click at [101, 238] on h3 "[GEOGRAPHIC_DATA]" at bounding box center [110, 242] width 167 height 14
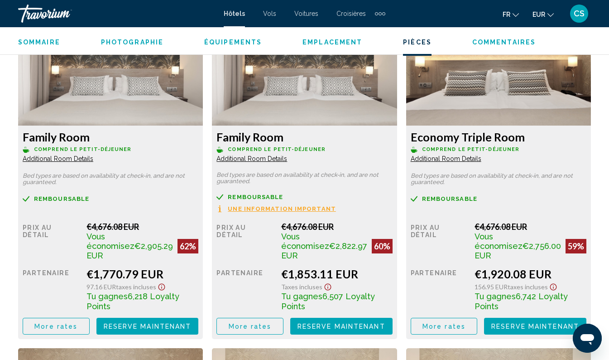
scroll to position [1423, 0]
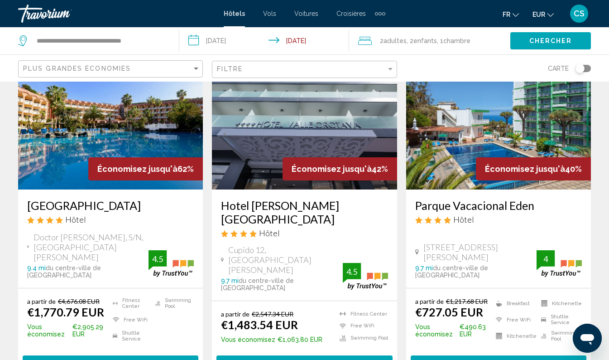
scroll to position [68, 0]
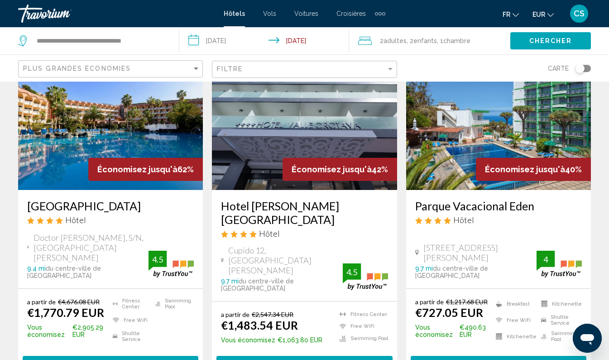
drag, startPoint x: 216, startPoint y: 205, endPoint x: 348, endPoint y: 204, distance: 132.3
click at [348, 204] on div "Hotel [PERSON_NAME][GEOGRAPHIC_DATA] Hôtel Cupido 12, [GEOGRAPHIC_DATA][PERSON_…" at bounding box center [304, 245] width 185 height 111
drag, startPoint x: 348, startPoint y: 204, endPoint x: 325, endPoint y: 204, distance: 22.7
copy h3 "Hotel [PERSON_NAME][GEOGRAPHIC_DATA]"
click at [272, 207] on h3 "Hotel [PERSON_NAME][GEOGRAPHIC_DATA]" at bounding box center [304, 212] width 167 height 27
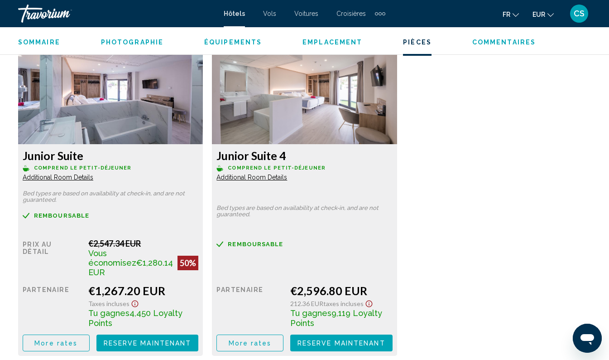
scroll to position [1383, 0]
click at [67, 335] on button "More rates" at bounding box center [56, 343] width 67 height 17
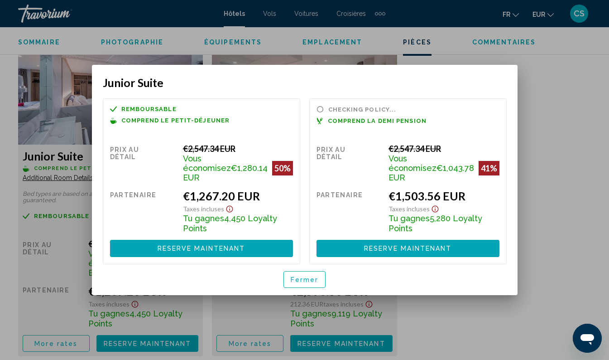
scroll to position [0, 0]
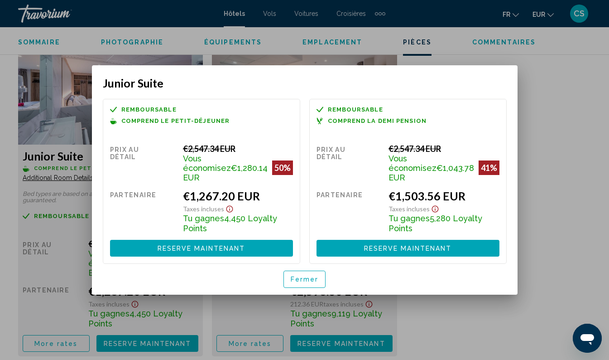
click at [306, 276] on span "Fermer" at bounding box center [305, 279] width 28 height 7
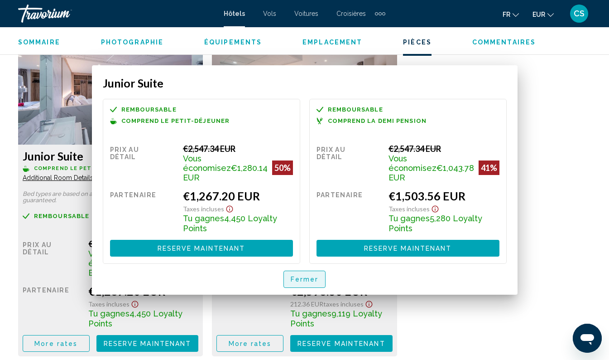
scroll to position [1383, 0]
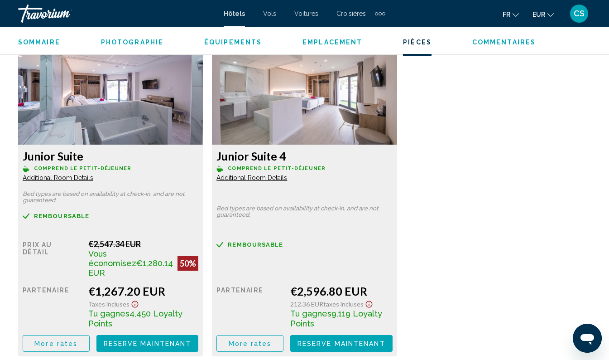
click at [66, 340] on span "More rates" at bounding box center [55, 343] width 43 height 7
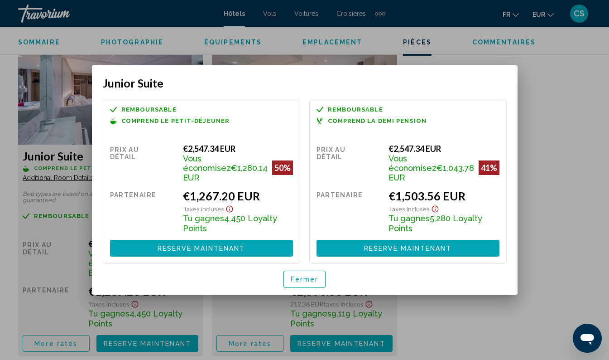
drag, startPoint x: 66, startPoint y: 335, endPoint x: 266, endPoint y: 247, distance: 218.5
drag, startPoint x: 266, startPoint y: 247, endPoint x: 250, endPoint y: 101, distance: 147.7
drag, startPoint x: 250, startPoint y: 101, endPoint x: 258, endPoint y: 82, distance: 19.7
click at [258, 82] on h3 "Junior Suite" at bounding box center [305, 83] width 404 height 14
click at [256, 84] on h3 "Junior Suite" at bounding box center [305, 83] width 404 height 14
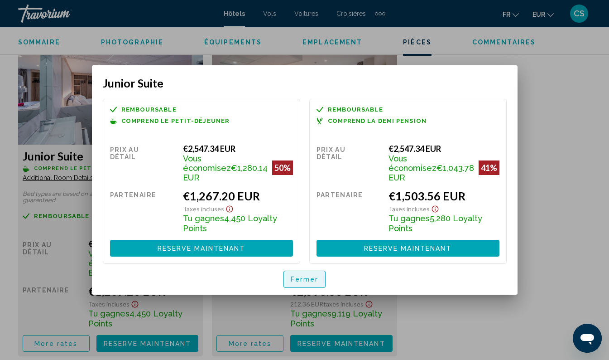
click at [302, 276] on span "Fermer" at bounding box center [305, 279] width 28 height 7
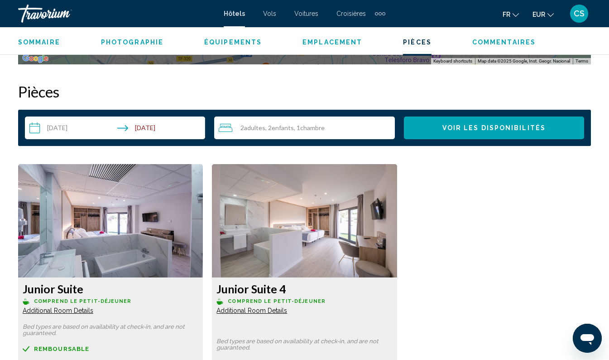
scroll to position [1405, 0]
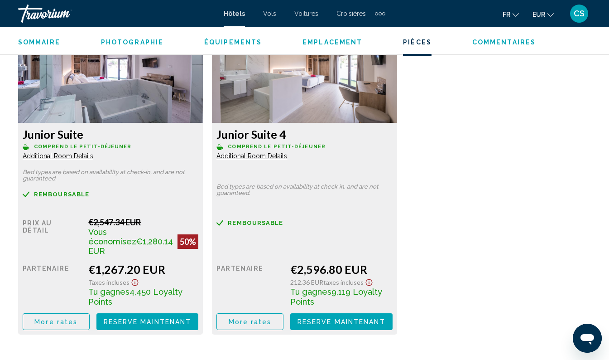
click at [63, 318] on span "More rates" at bounding box center [55, 321] width 43 height 7
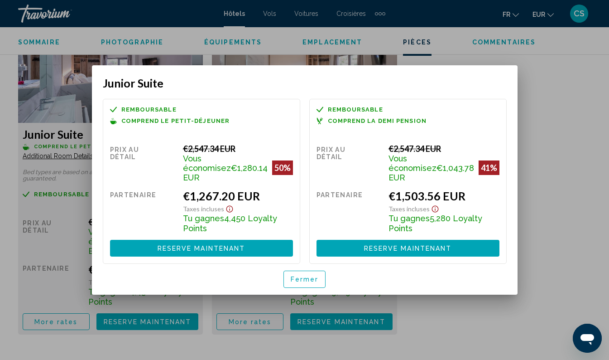
scroll to position [0, 0]
click at [310, 276] on span "Fermer" at bounding box center [305, 279] width 28 height 7
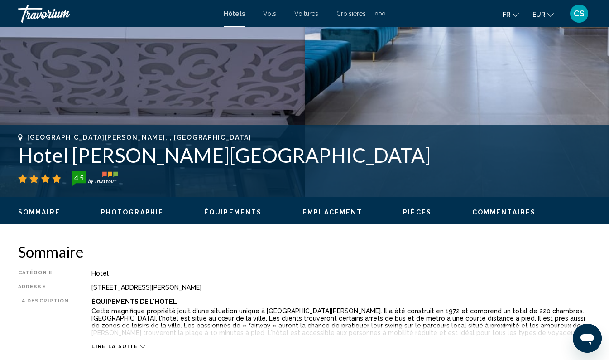
scroll to position [262, 0]
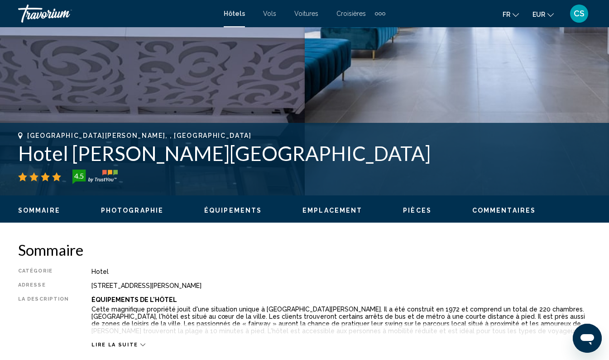
drag, startPoint x: 14, startPoint y: 152, endPoint x: 227, endPoint y: 158, distance: 212.6
click at [227, 158] on div "[GEOGRAPHIC_DATA][PERSON_NAME], , [GEOGRAPHIC_DATA] Hotel [PERSON_NAME][GEOGRAP…" at bounding box center [304, 159] width 609 height 54
drag, startPoint x: 227, startPoint y: 158, endPoint x: 215, endPoint y: 150, distance: 14.7
click at [215, 150] on h1 "Hotel [PERSON_NAME][GEOGRAPHIC_DATA]" at bounding box center [304, 153] width 573 height 24
drag, startPoint x: 219, startPoint y: 154, endPoint x: 10, endPoint y: 154, distance: 209.3
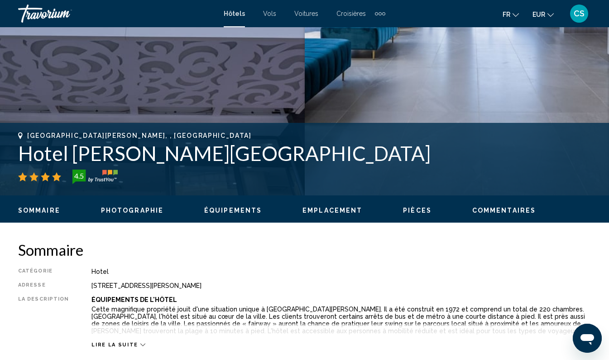
click at [10, 154] on div "[GEOGRAPHIC_DATA][PERSON_NAME], , [GEOGRAPHIC_DATA] Hotel [PERSON_NAME][GEOGRAP…" at bounding box center [304, 159] width 609 height 54
drag, startPoint x: 10, startPoint y: 154, endPoint x: 34, endPoint y: 157, distance: 24.3
copy h1 "Hotel [PERSON_NAME][GEOGRAPHIC_DATA]"
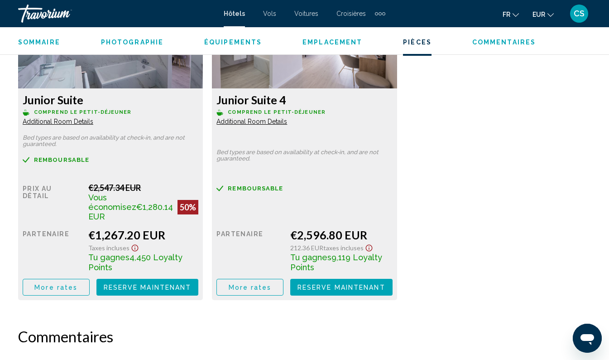
scroll to position [1439, 0]
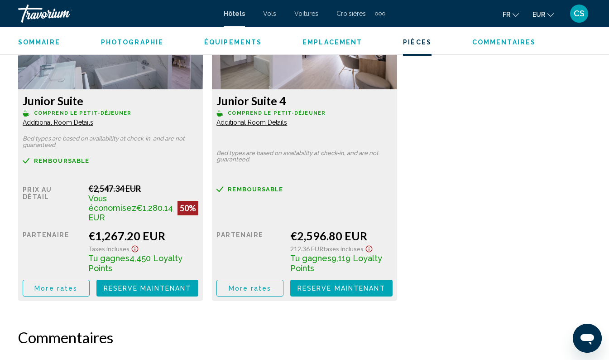
click at [63, 285] on span "More rates" at bounding box center [55, 288] width 43 height 7
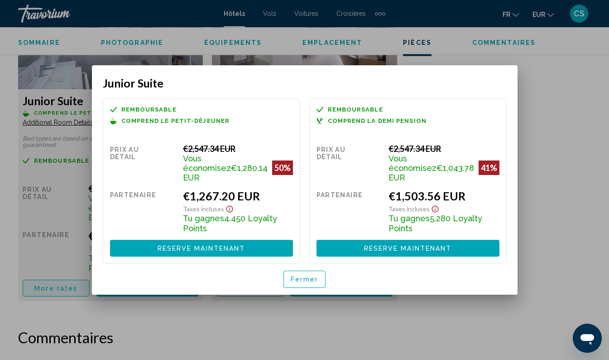
scroll to position [0, 0]
click at [285, 323] on div at bounding box center [304, 180] width 609 height 360
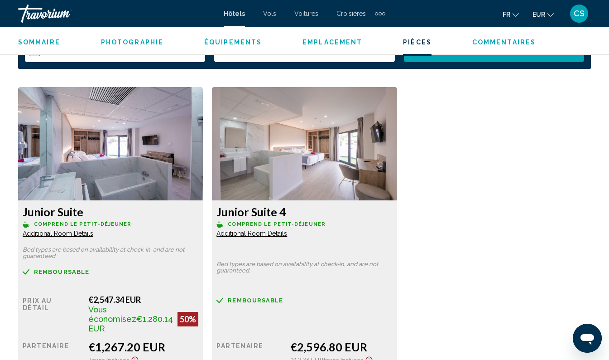
scroll to position [1328, 0]
